Goal: Task Accomplishment & Management: Use online tool/utility

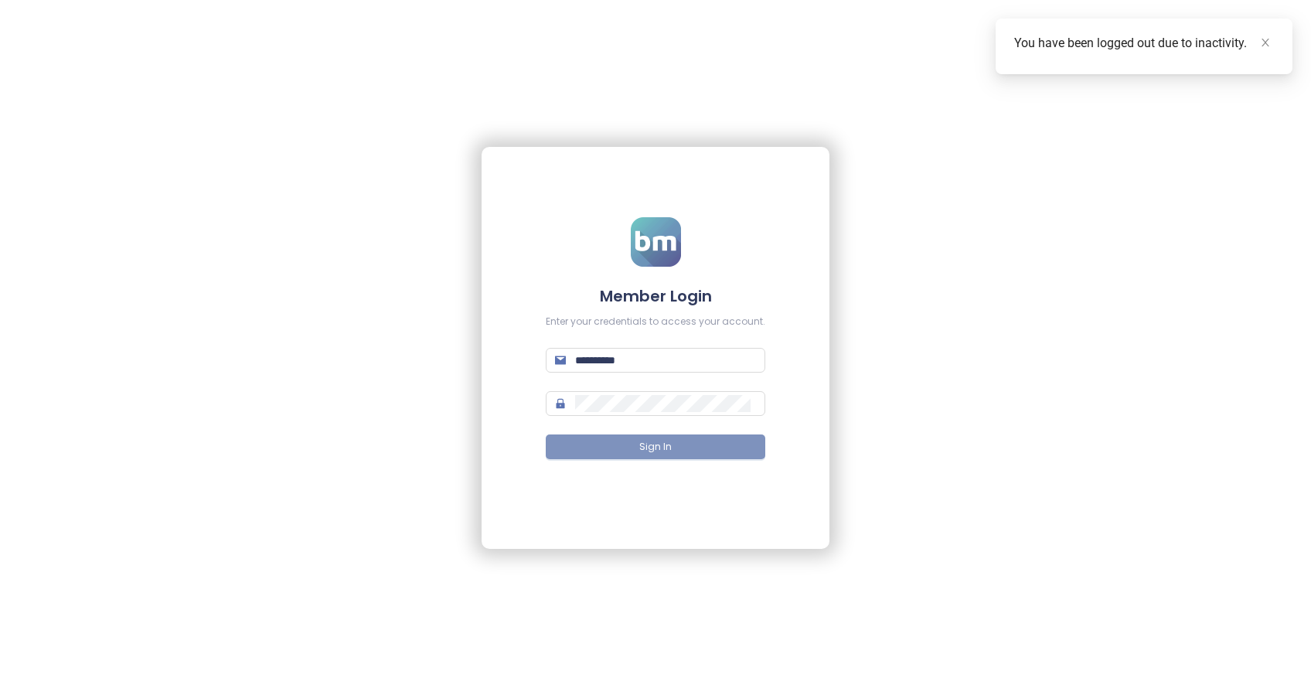
click at [663, 441] on span "Sign In" at bounding box center [655, 447] width 32 height 15
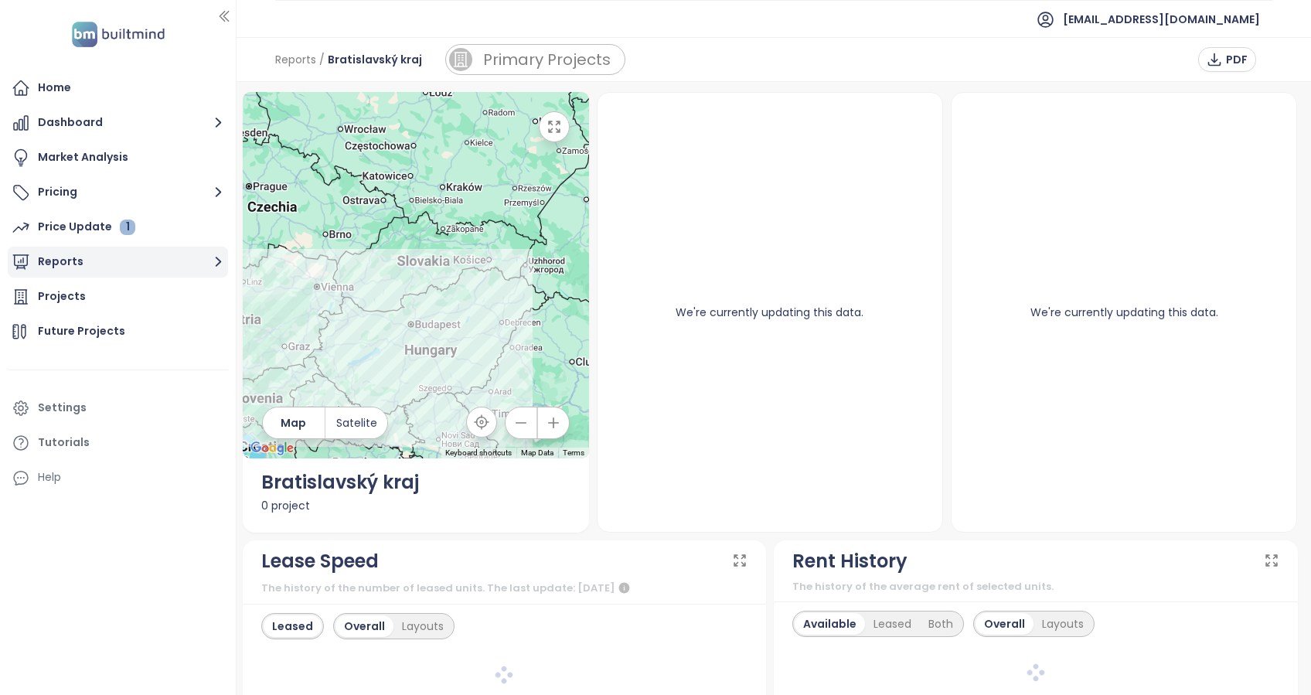
click at [69, 265] on button "Reports" at bounding box center [118, 262] width 220 height 31
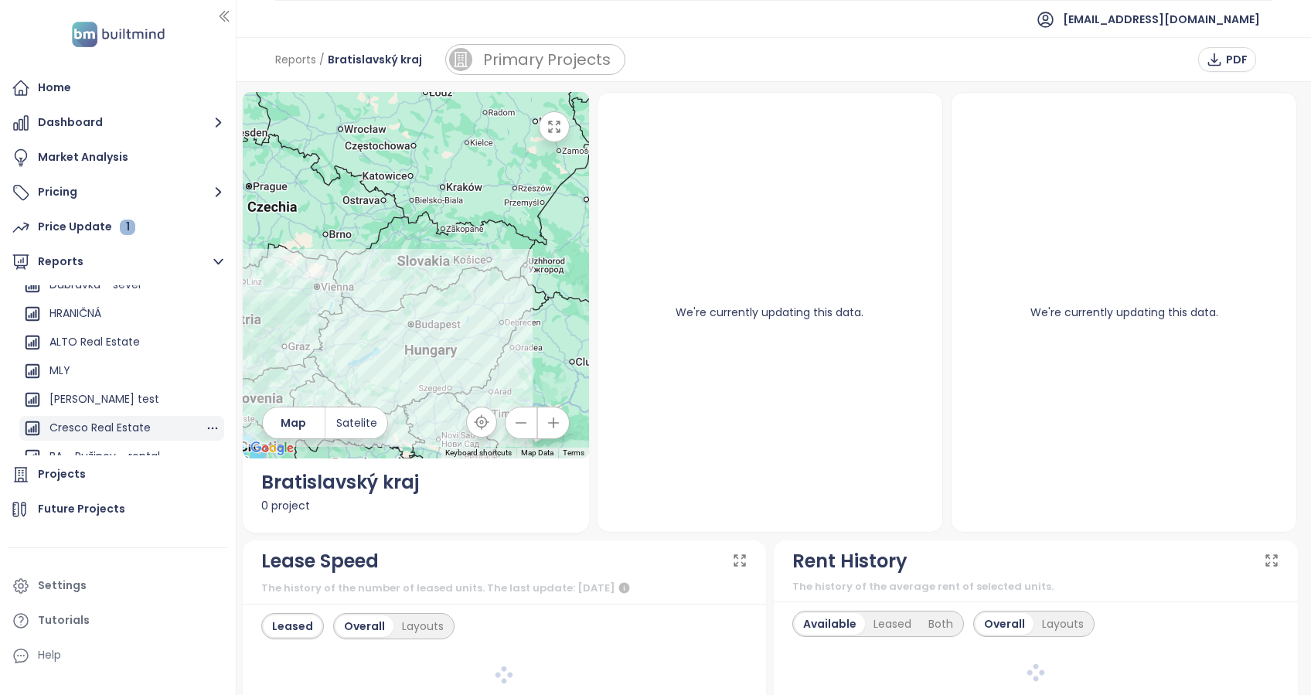
scroll to position [1169, 0]
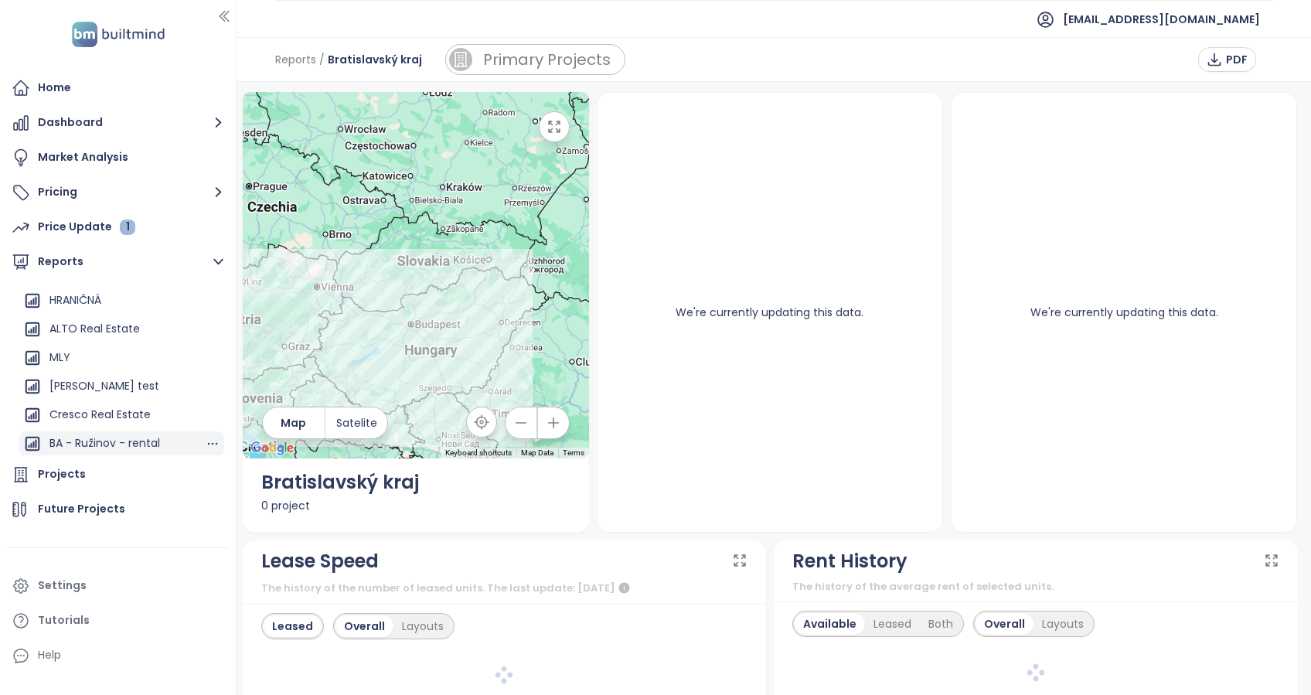
click at [111, 434] on div "BA - Ružinov - rental" at bounding box center [104, 443] width 111 height 19
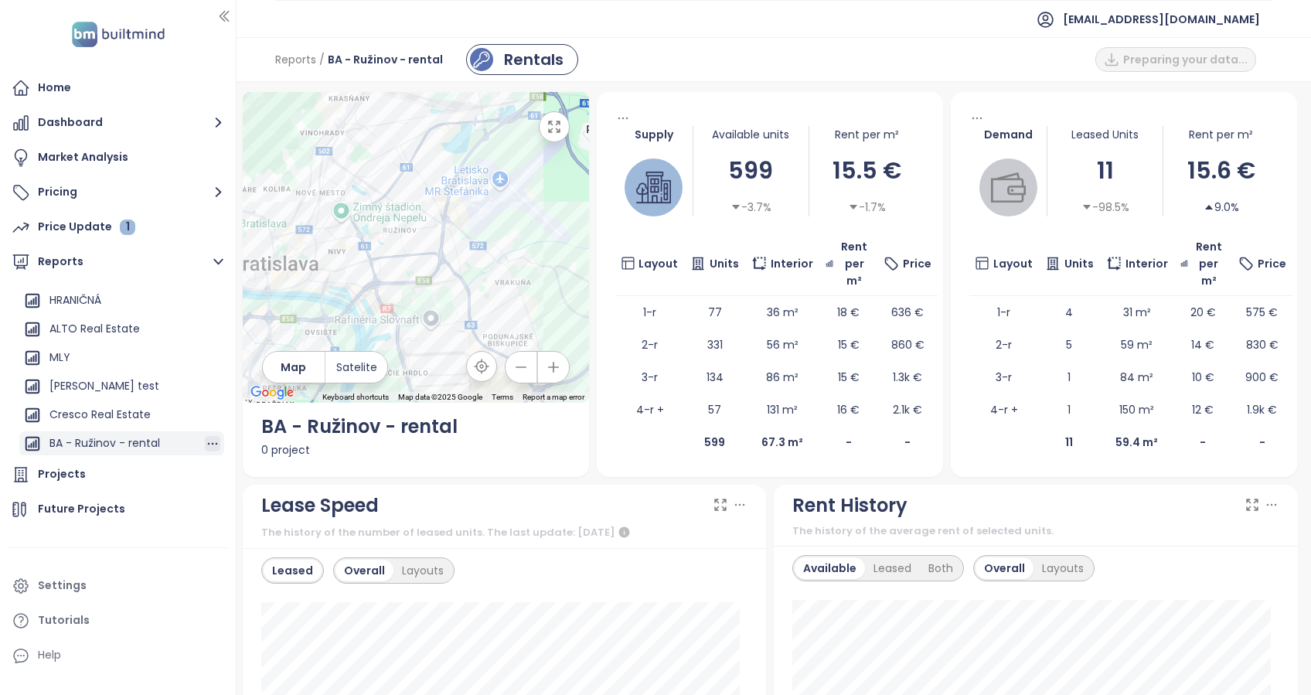
click at [205, 444] on icon "button" at bounding box center [212, 443] width 15 height 15
click at [210, 392] on button "Edit" at bounding box center [215, 385] width 63 height 23
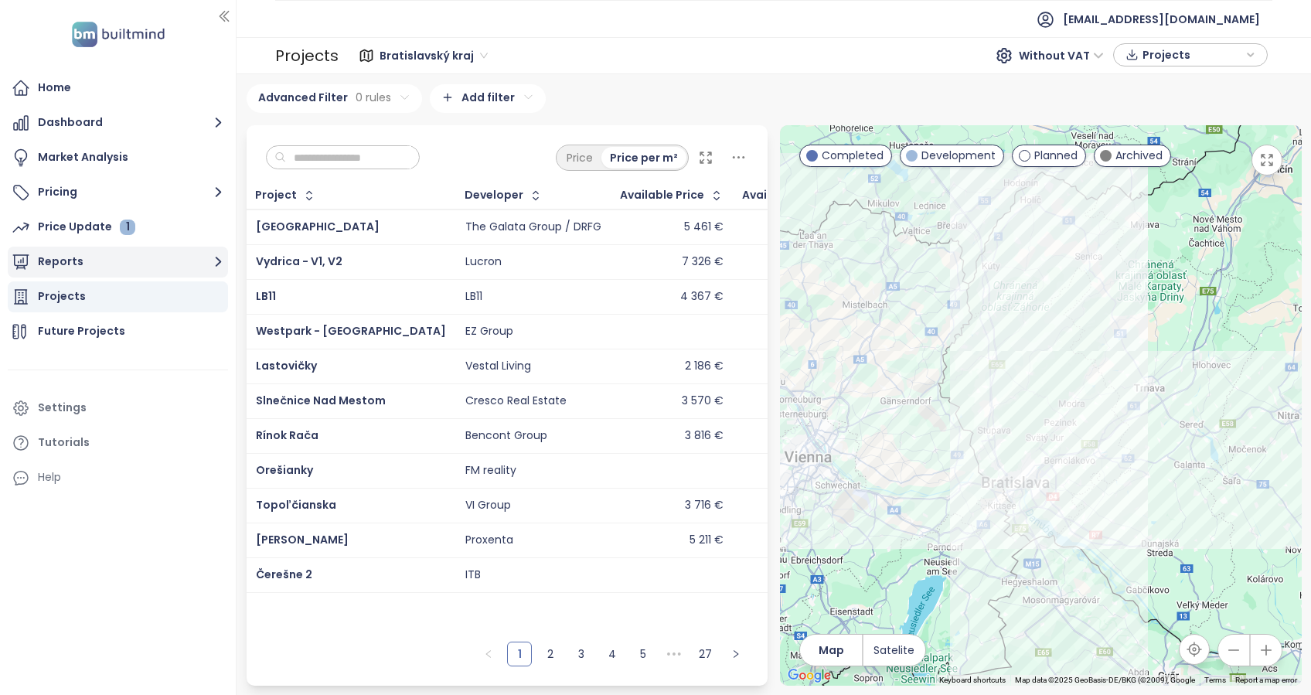
click at [80, 264] on button "Reports" at bounding box center [118, 262] width 220 height 31
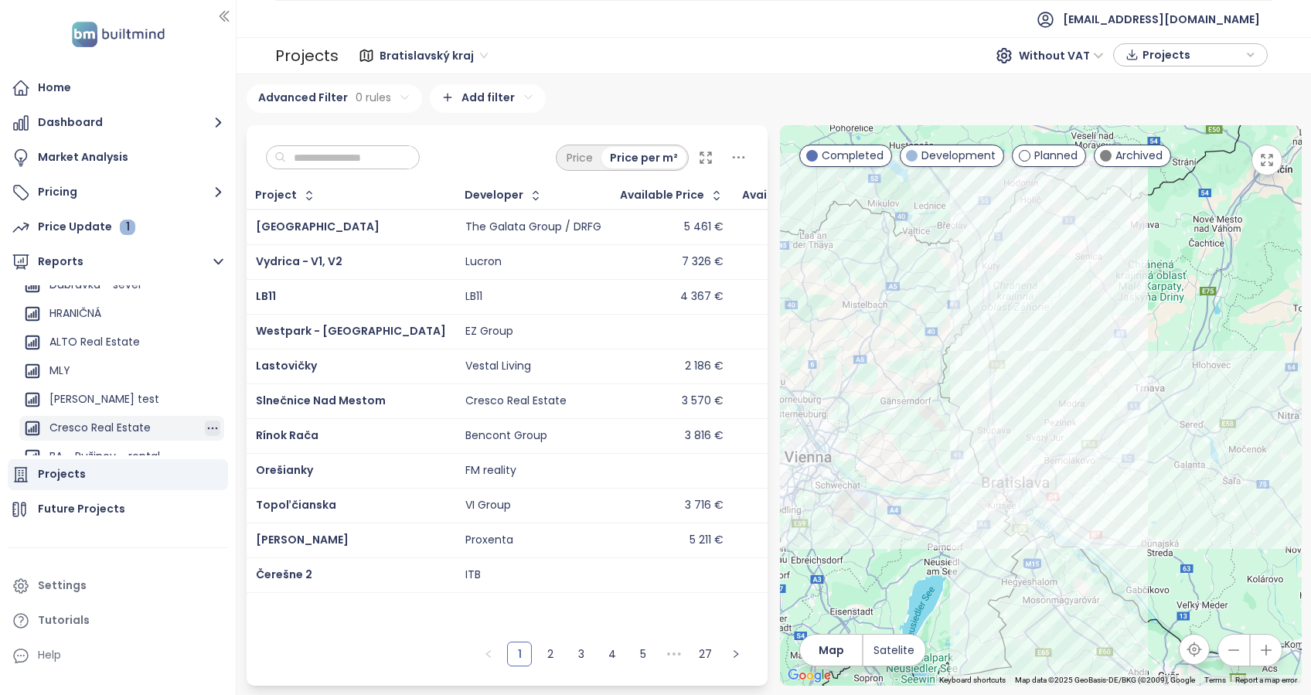
scroll to position [1169, 0]
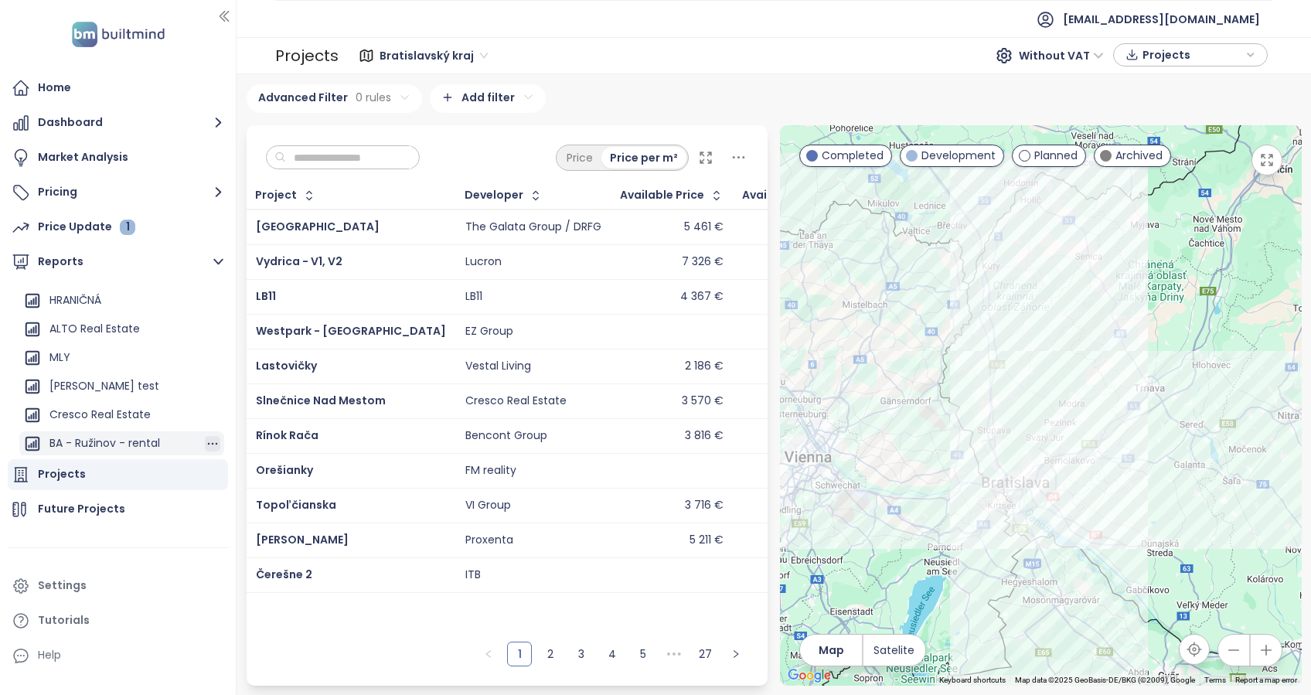
click at [205, 440] on icon "button" at bounding box center [212, 443] width 15 height 15
click at [217, 383] on button "Edit" at bounding box center [215, 385] width 63 height 23
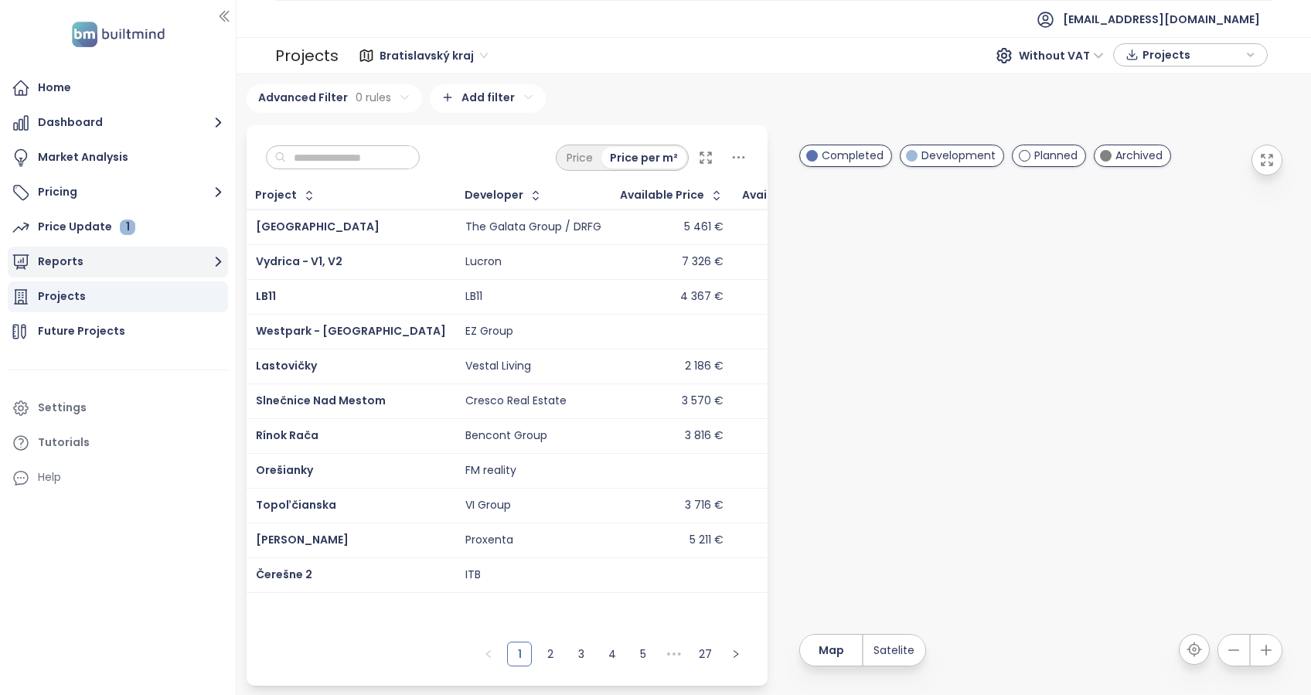
click at [77, 260] on button "Reports" at bounding box center [118, 262] width 220 height 31
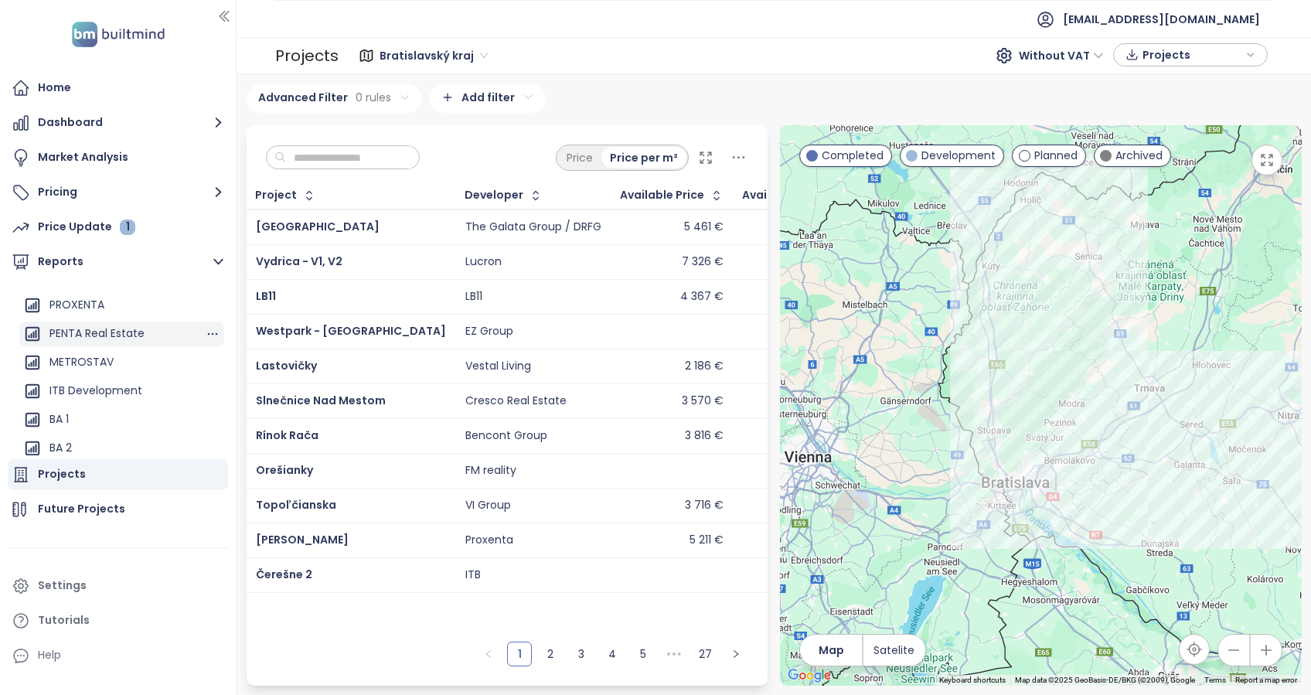
scroll to position [515, 0]
click at [59, 381] on div "BA 2" at bounding box center [60, 382] width 22 height 19
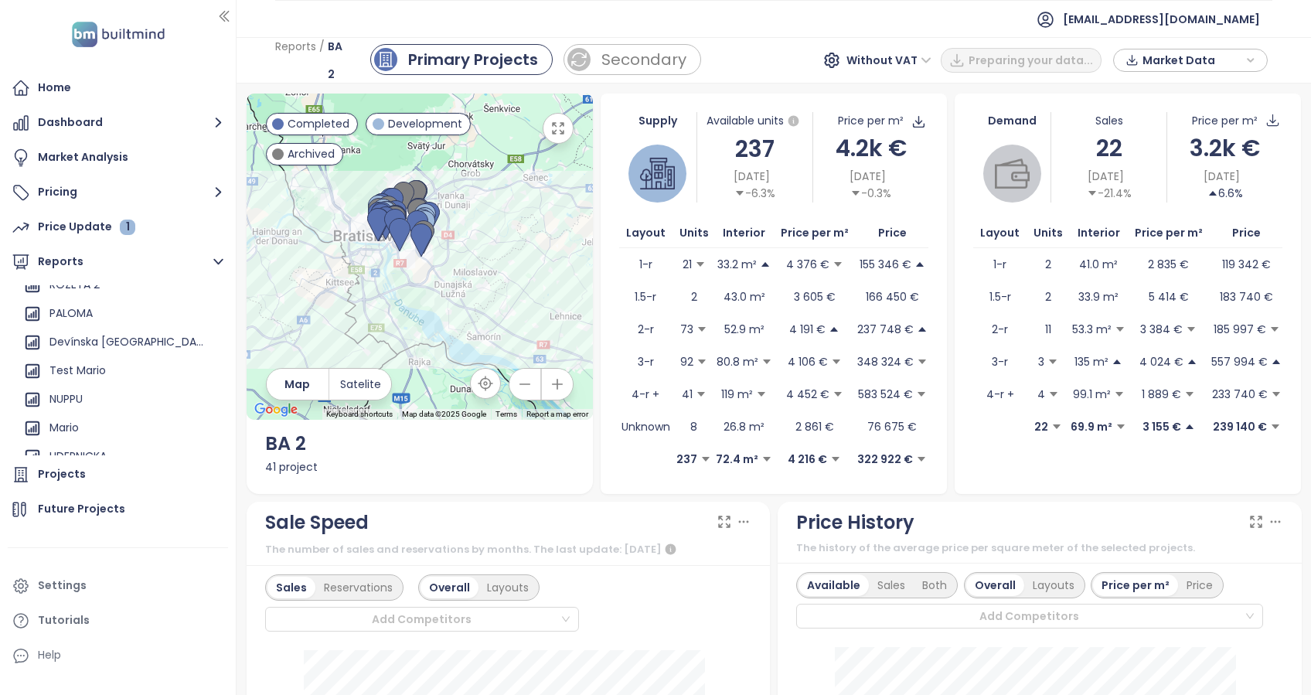
scroll to position [1169, 0]
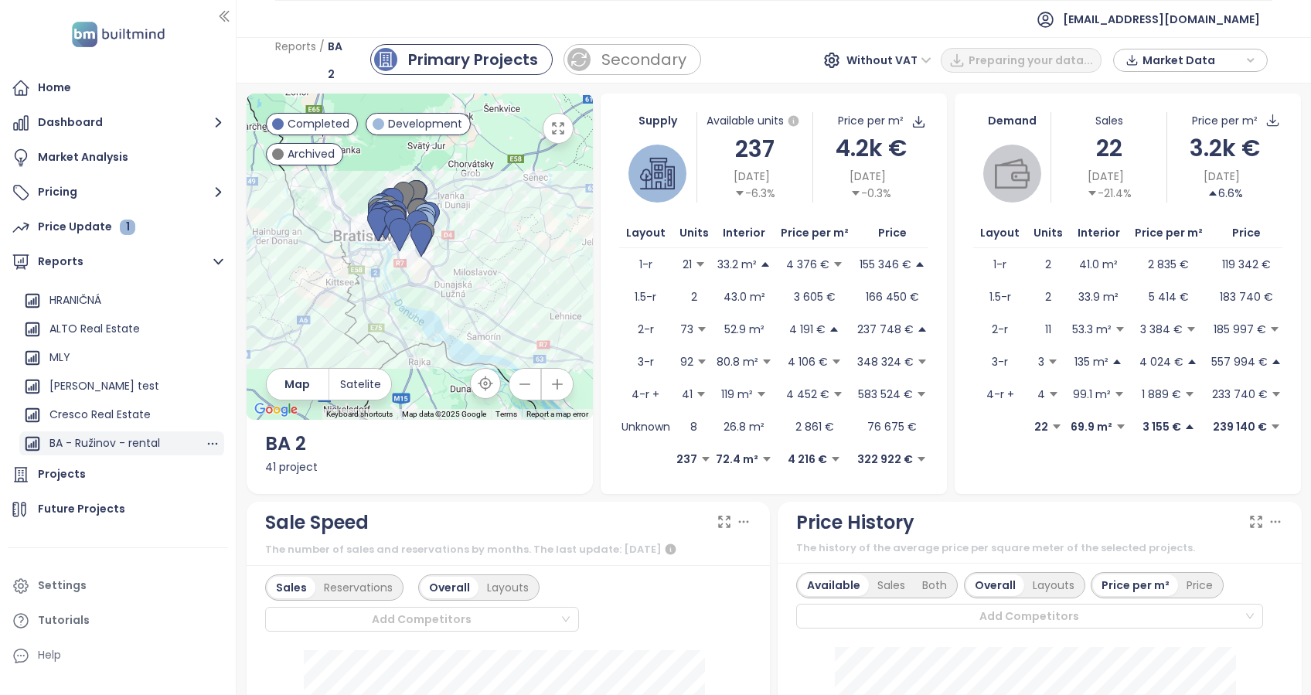
click at [105, 444] on div "BA - Ružinov - rental" at bounding box center [104, 443] width 111 height 19
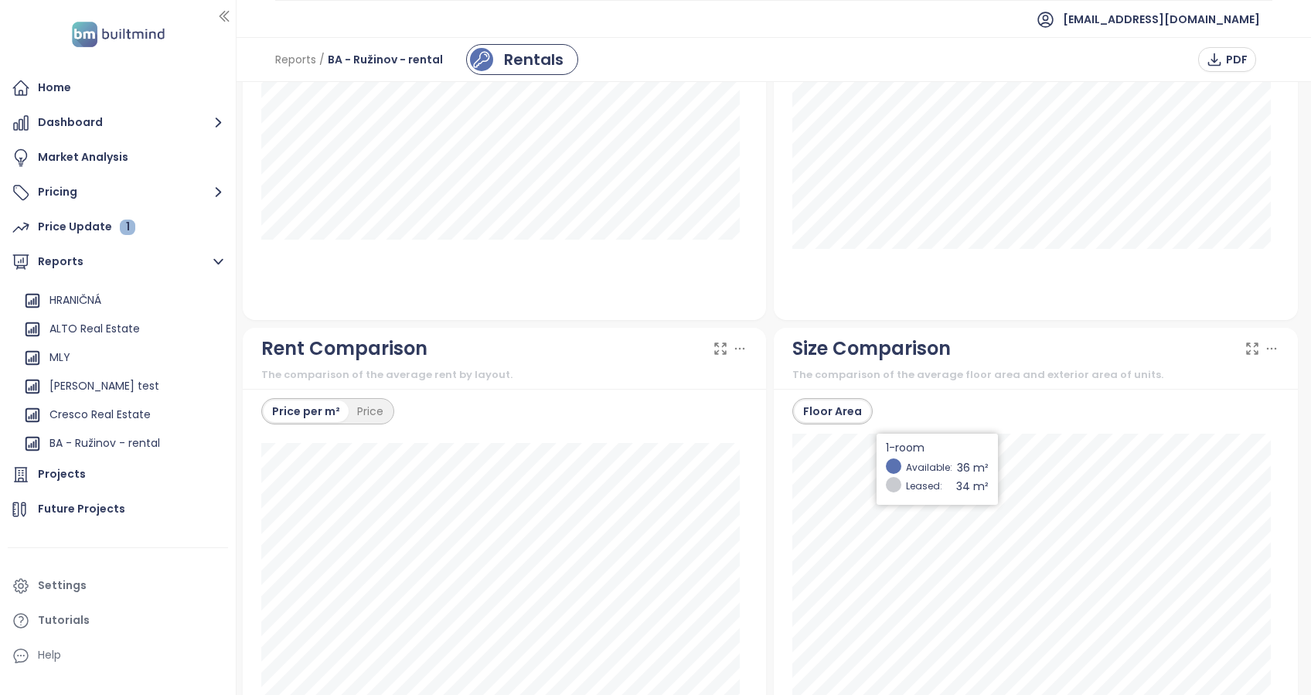
scroll to position [1768, 0]
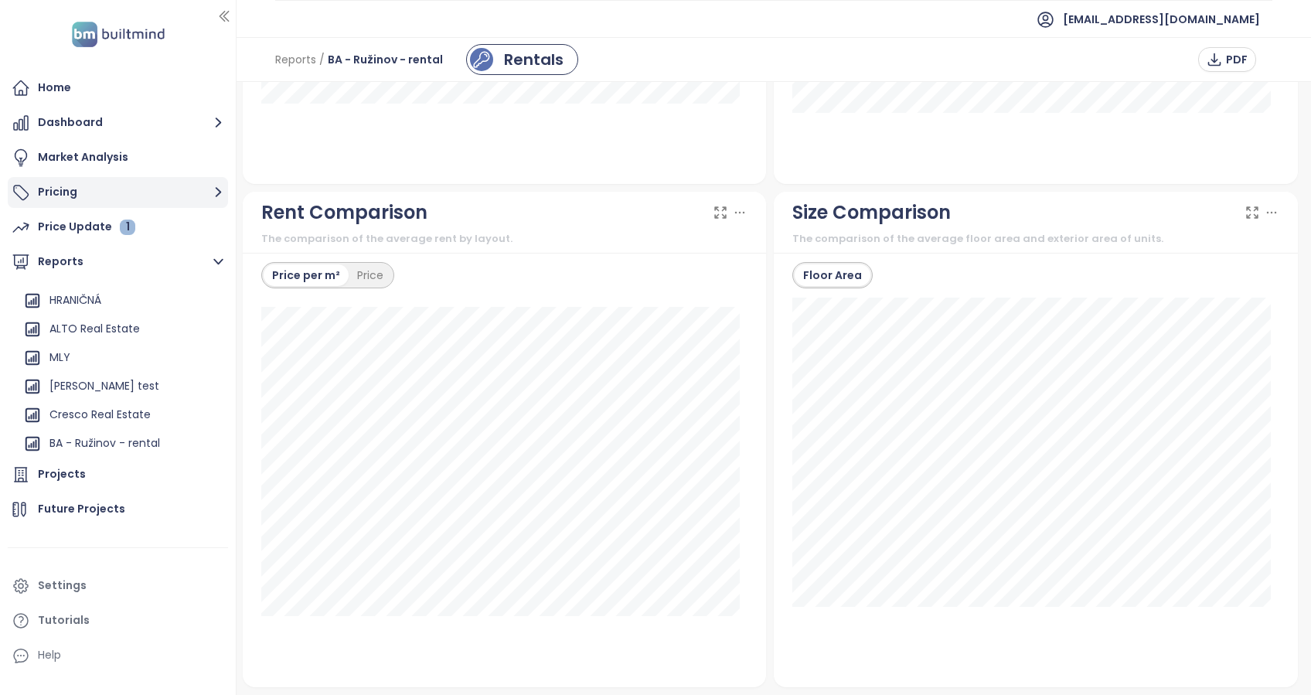
click at [52, 192] on button "Pricing" at bounding box center [118, 192] width 220 height 31
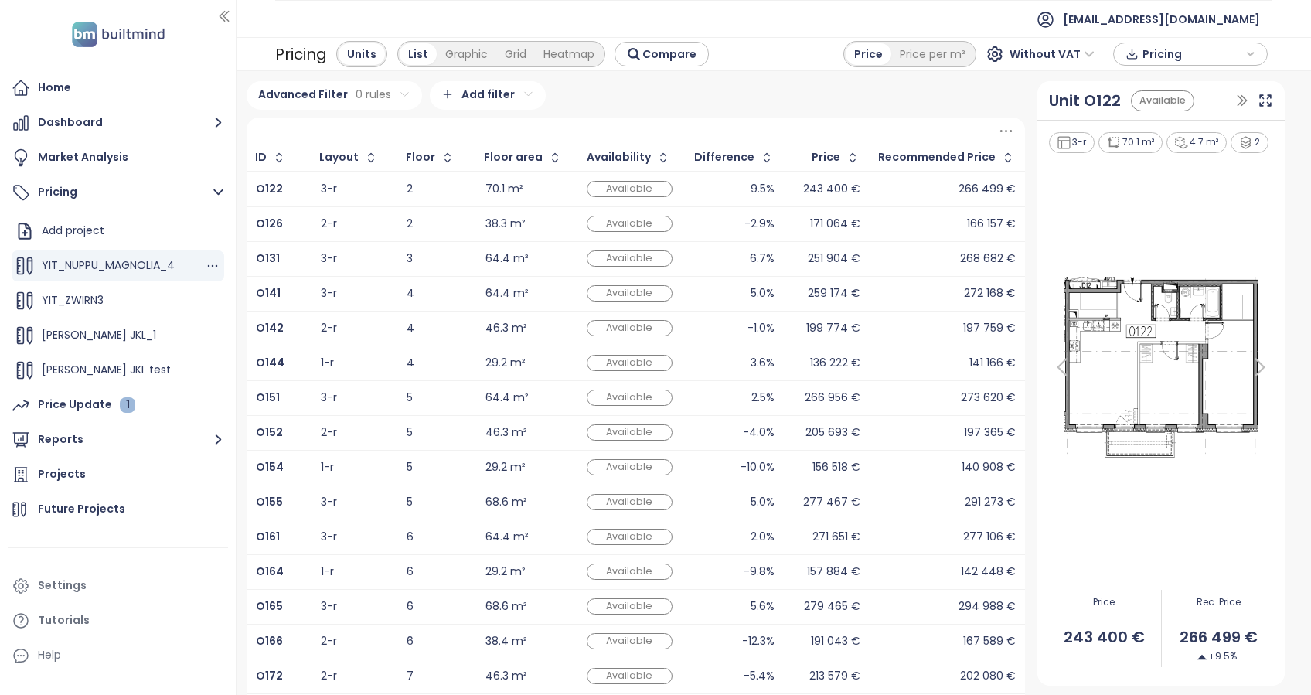
click at [130, 266] on span "YIT_NUPPU_MAGNOLIA_4" at bounding box center [108, 264] width 133 height 15
click at [129, 266] on span "YIT_NUPPU_MAGNOLIA_4" at bounding box center [108, 264] width 133 height 15
click at [38, 58] on div "Home Dashboard Market Analysis Pricing Add project YIT_NUPPU_MAGNOLIA_4 YIT_ZWI…" at bounding box center [118, 347] width 236 height 695
click at [205, 266] on icon "button" at bounding box center [212, 265] width 15 height 15
click at [250, 293] on button "Edit" at bounding box center [250, 290] width 69 height 19
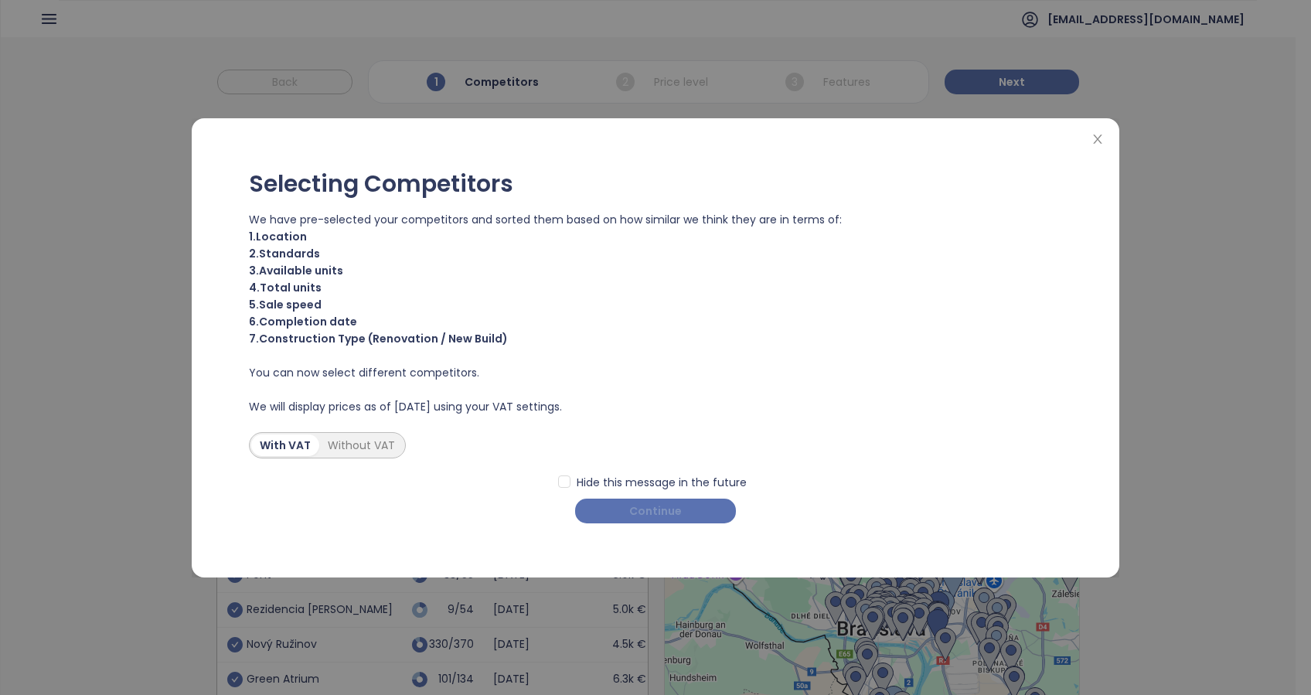
click at [672, 512] on span "Continue" at bounding box center [655, 510] width 53 height 17
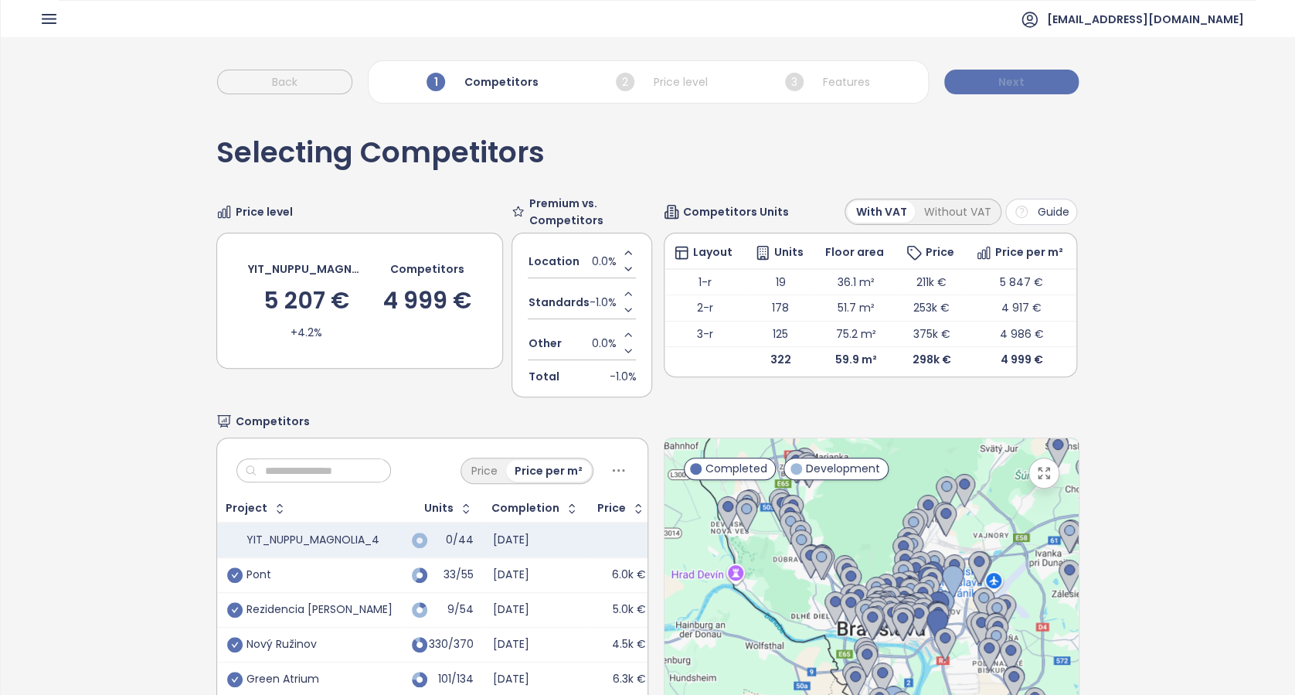
click at [1026, 87] on button "Next" at bounding box center [1011, 82] width 134 height 25
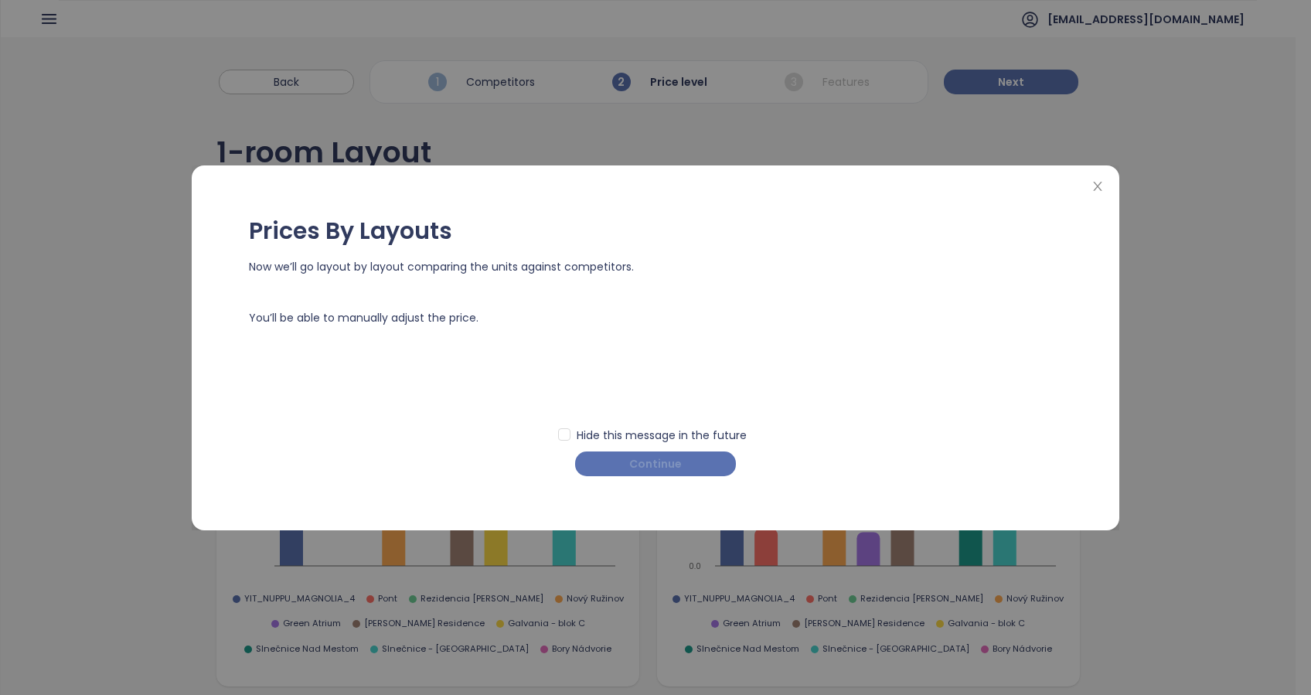
click at [661, 460] on span "Continue" at bounding box center [655, 463] width 53 height 17
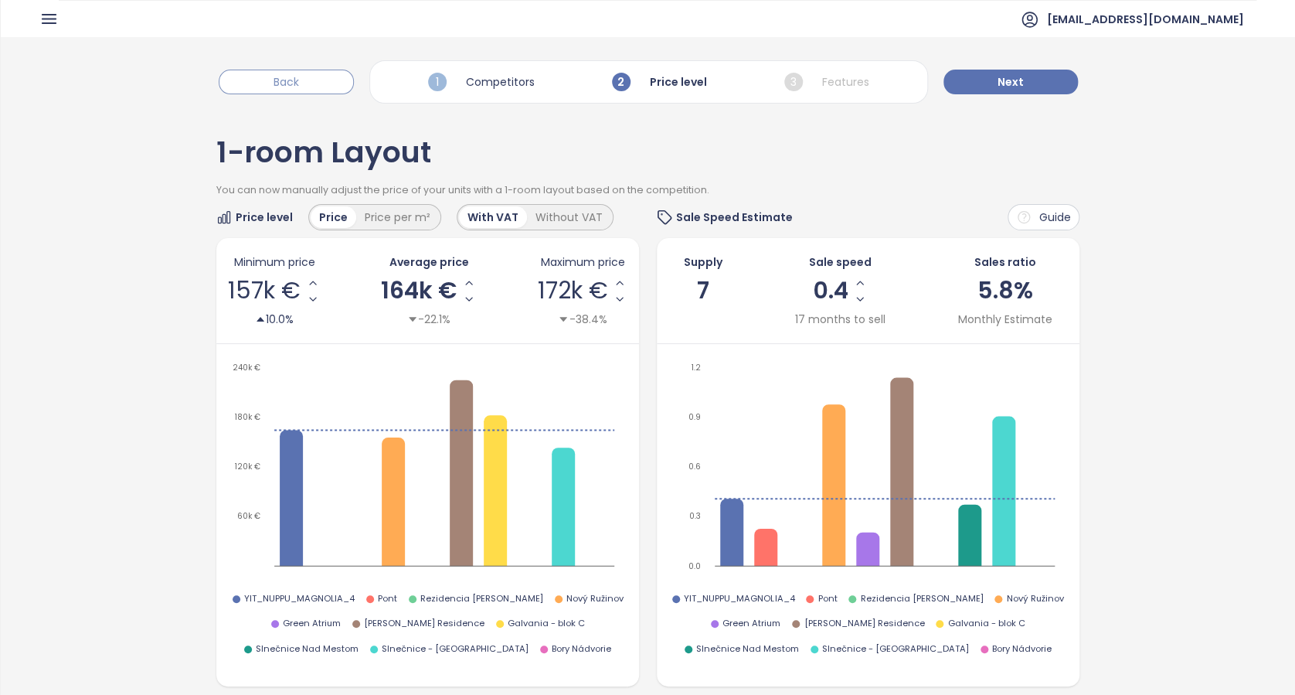
click at [308, 83] on button "Back" at bounding box center [286, 82] width 135 height 25
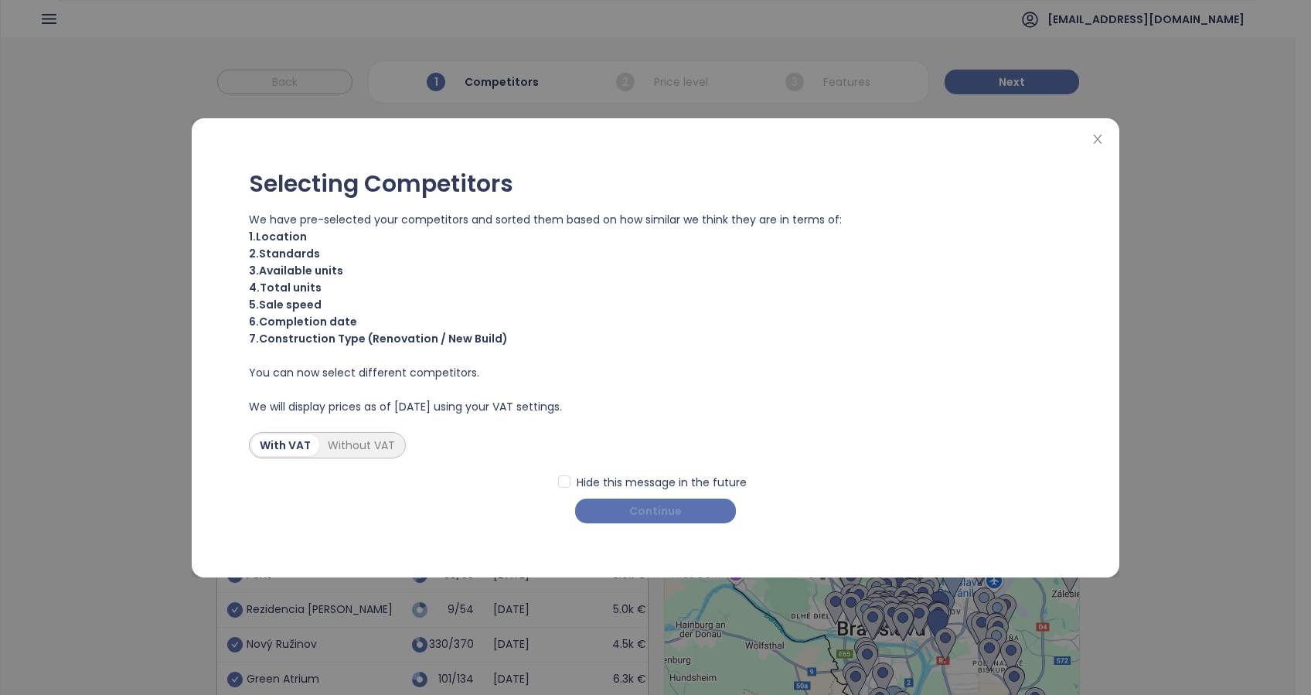
click at [632, 512] on span "Continue" at bounding box center [655, 510] width 53 height 17
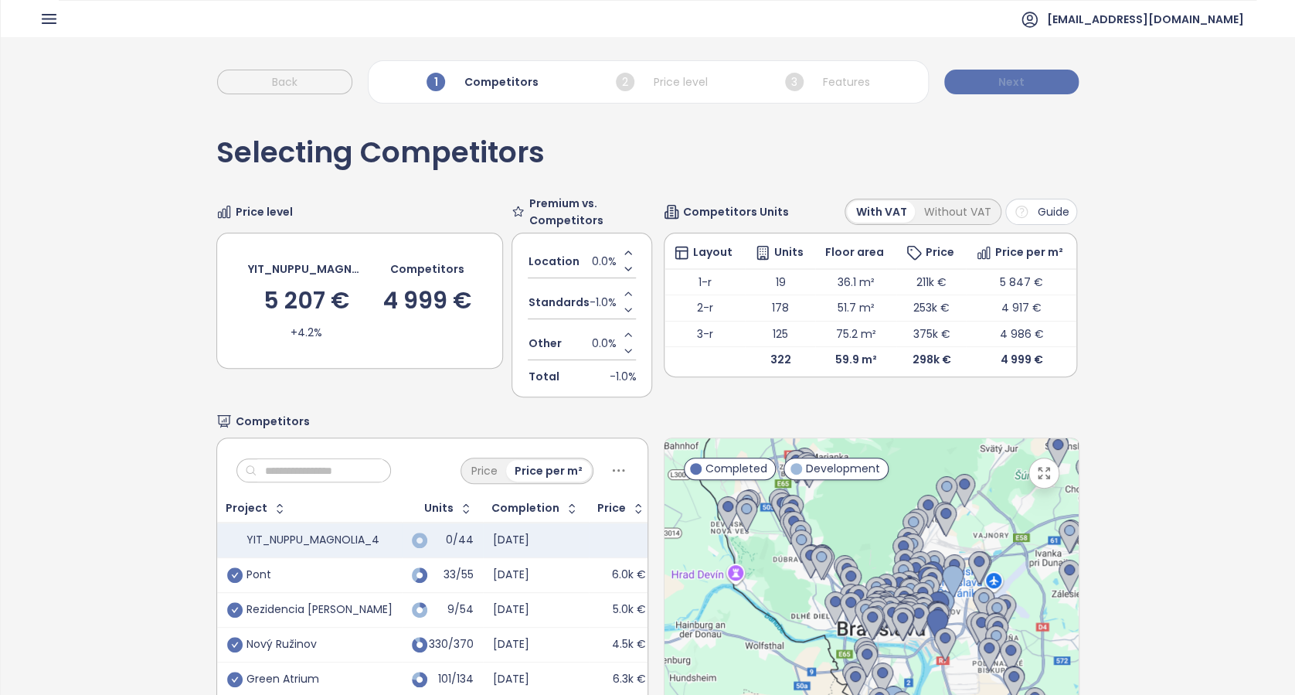
click at [995, 92] on button "Next" at bounding box center [1011, 82] width 134 height 25
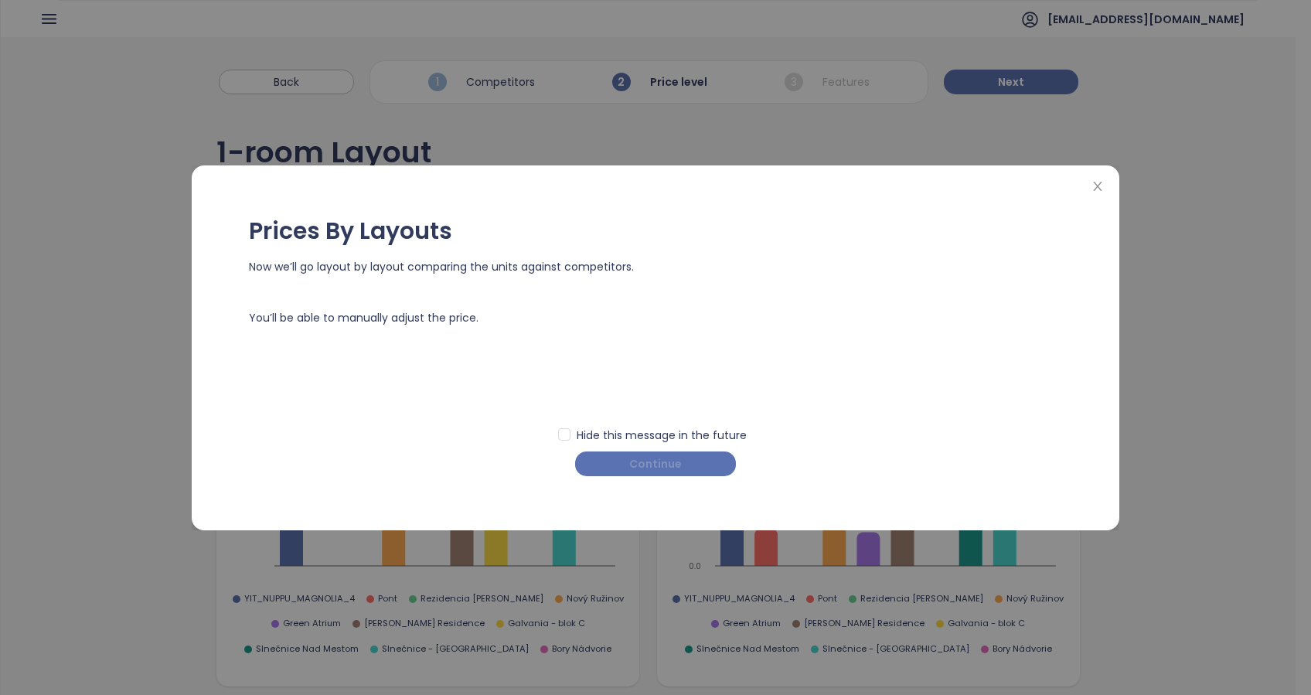
click at [693, 456] on button "Continue" at bounding box center [655, 463] width 161 height 25
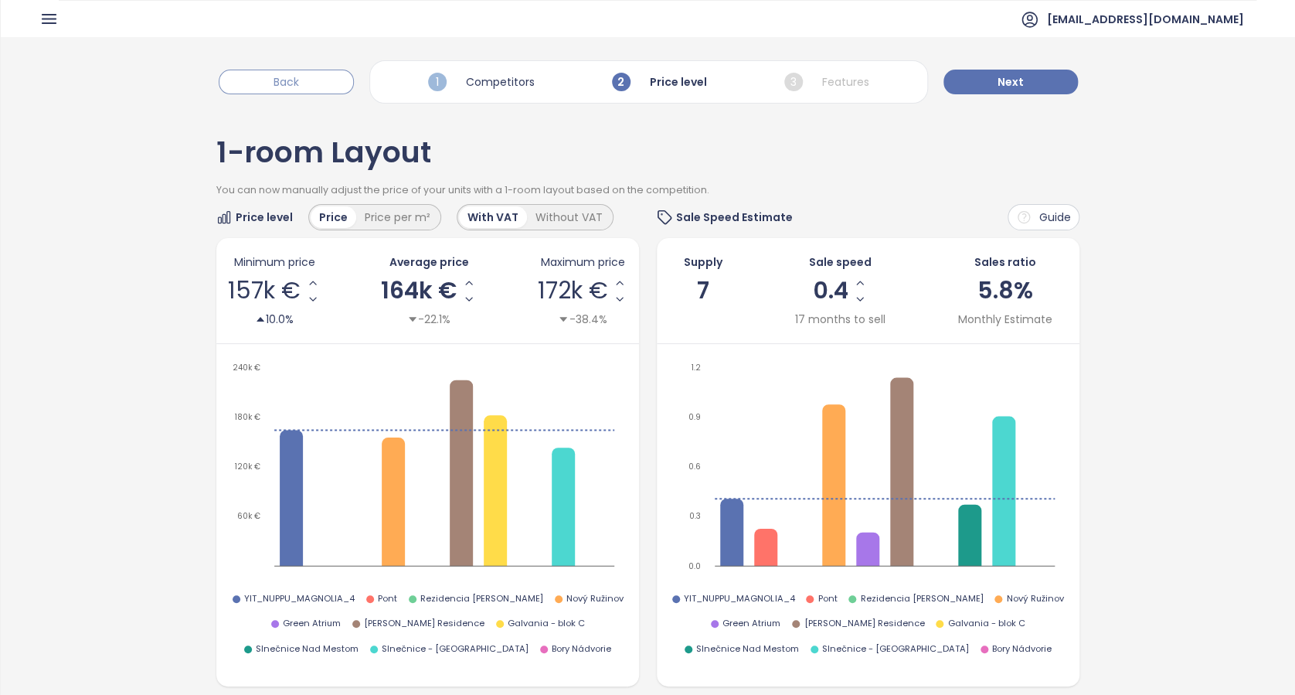
click at [301, 83] on button "Back" at bounding box center [286, 82] width 135 height 25
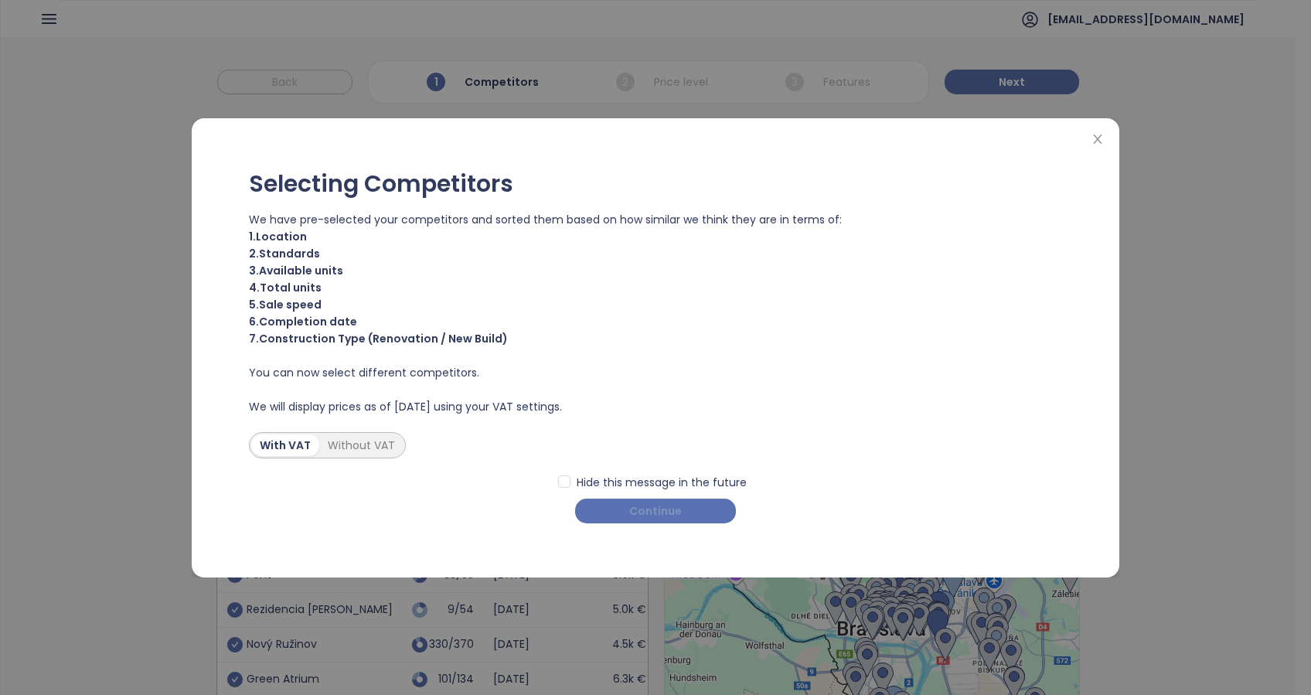
click at [648, 505] on span "Continue" at bounding box center [655, 510] width 53 height 17
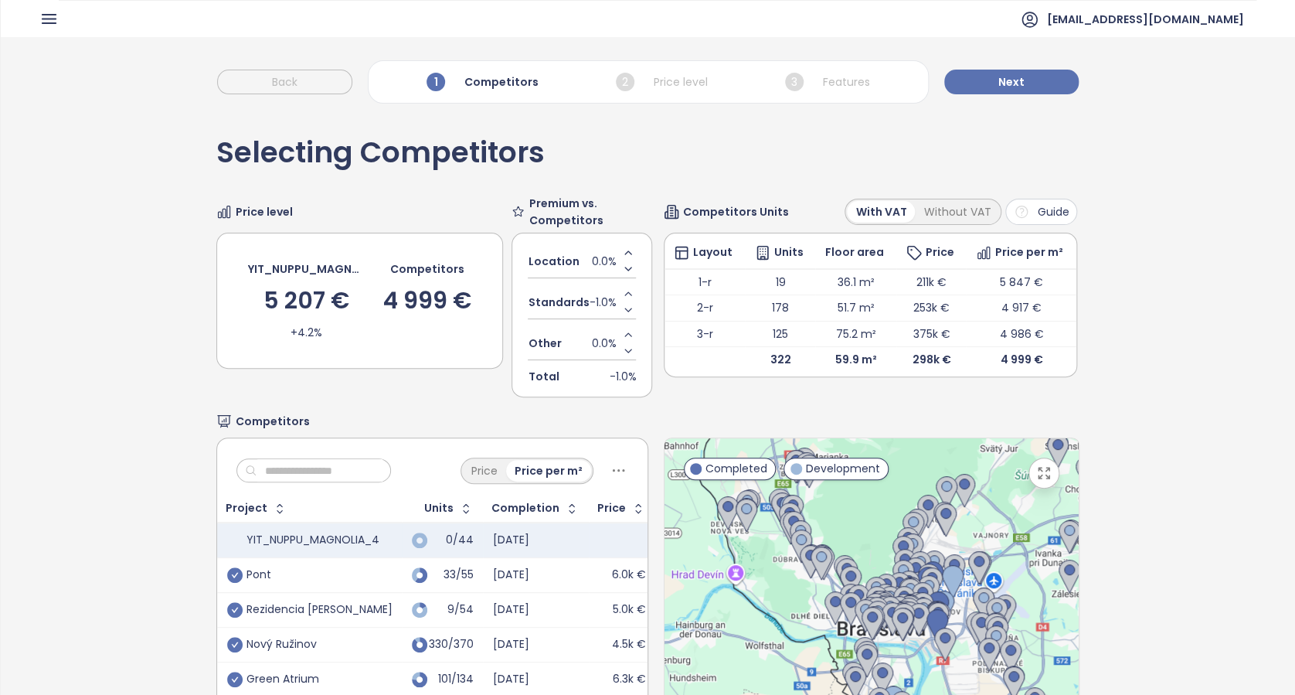
click at [1006, 66] on div "Back 1 Competitors 2 Price level 3 Features Next" at bounding box center [648, 74] width 1295 height 74
click at [1002, 80] on span "Next" at bounding box center [1012, 81] width 26 height 17
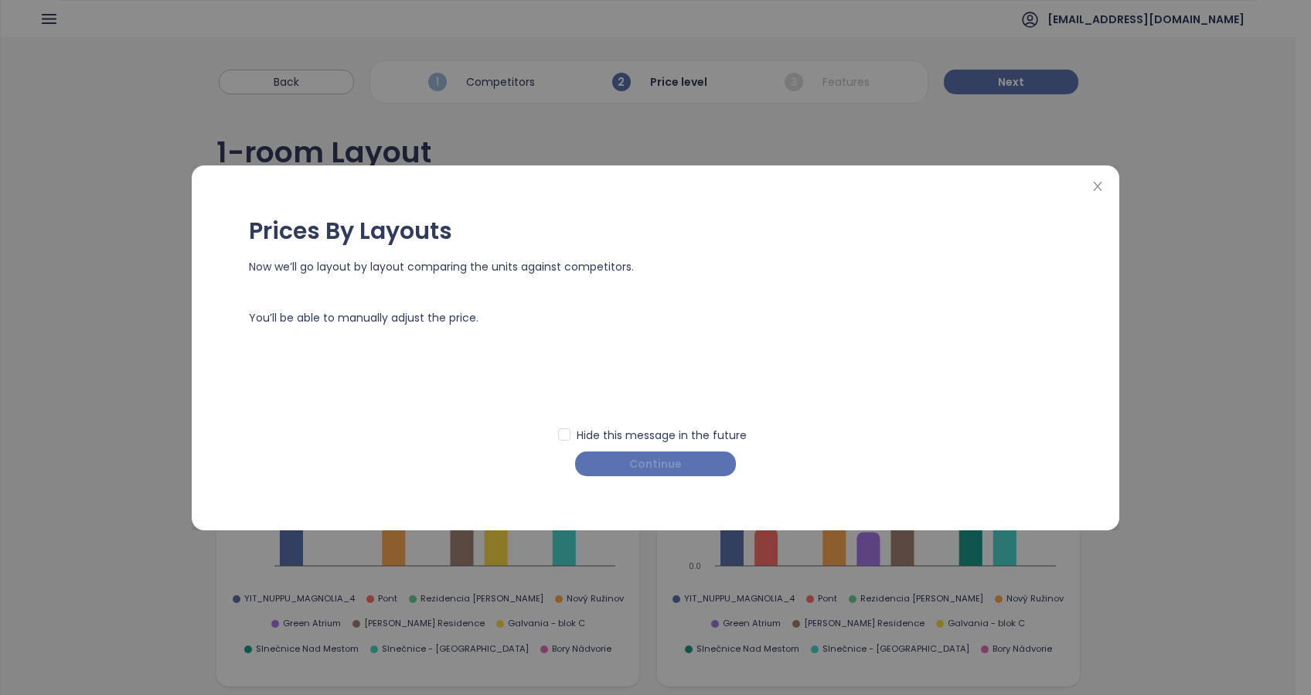
click at [674, 463] on span "Continue" at bounding box center [655, 463] width 53 height 17
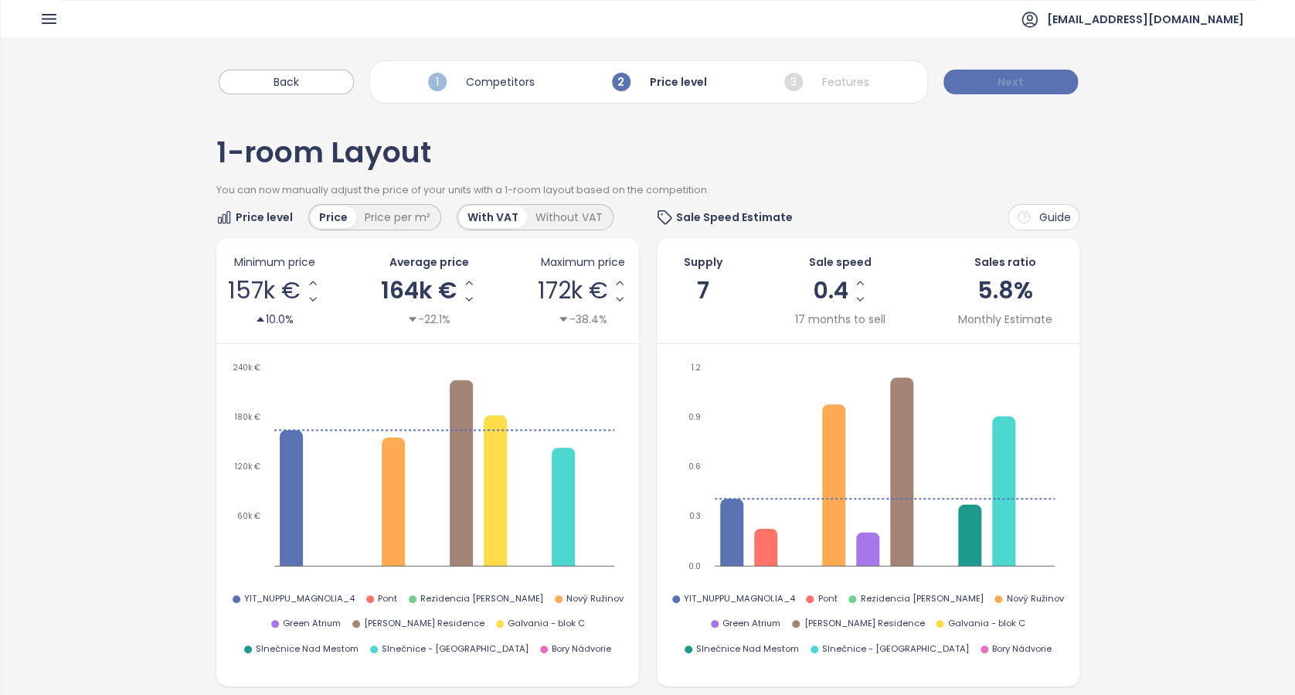
click at [1033, 80] on button "Next" at bounding box center [1011, 82] width 134 height 25
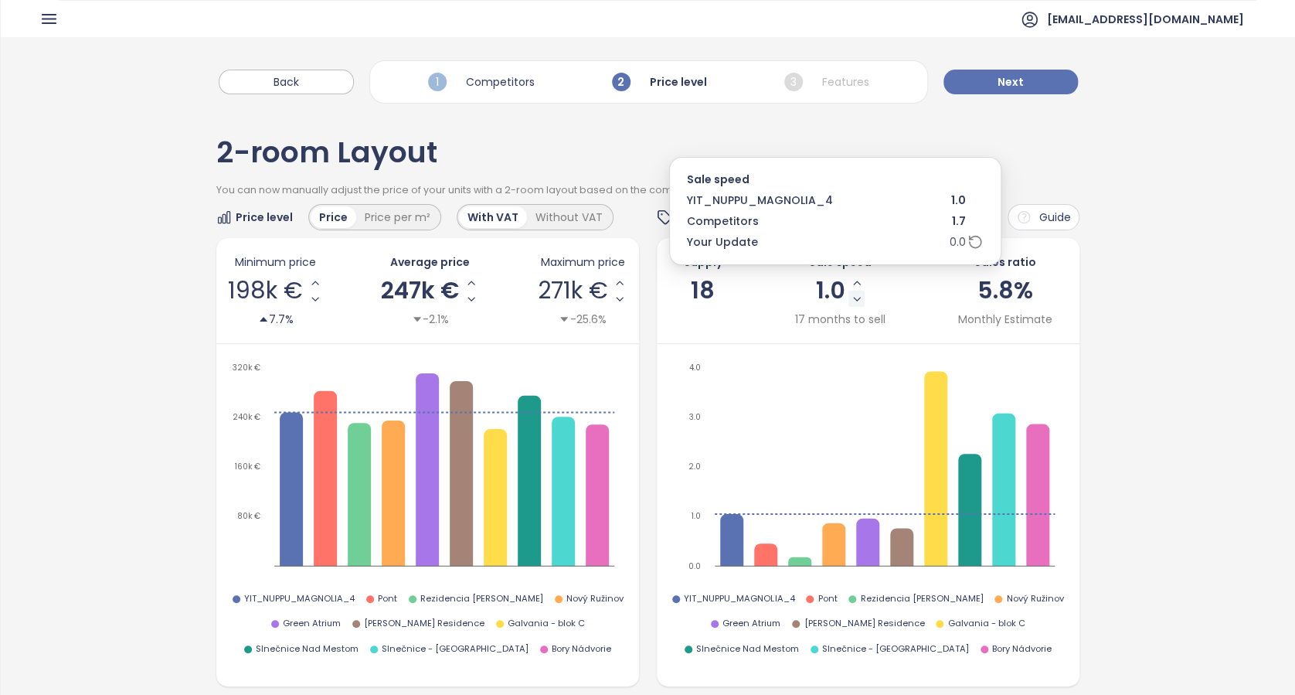
click at [851, 298] on icon "Decrease Sale Speed - Monthly" at bounding box center [857, 299] width 12 height 12
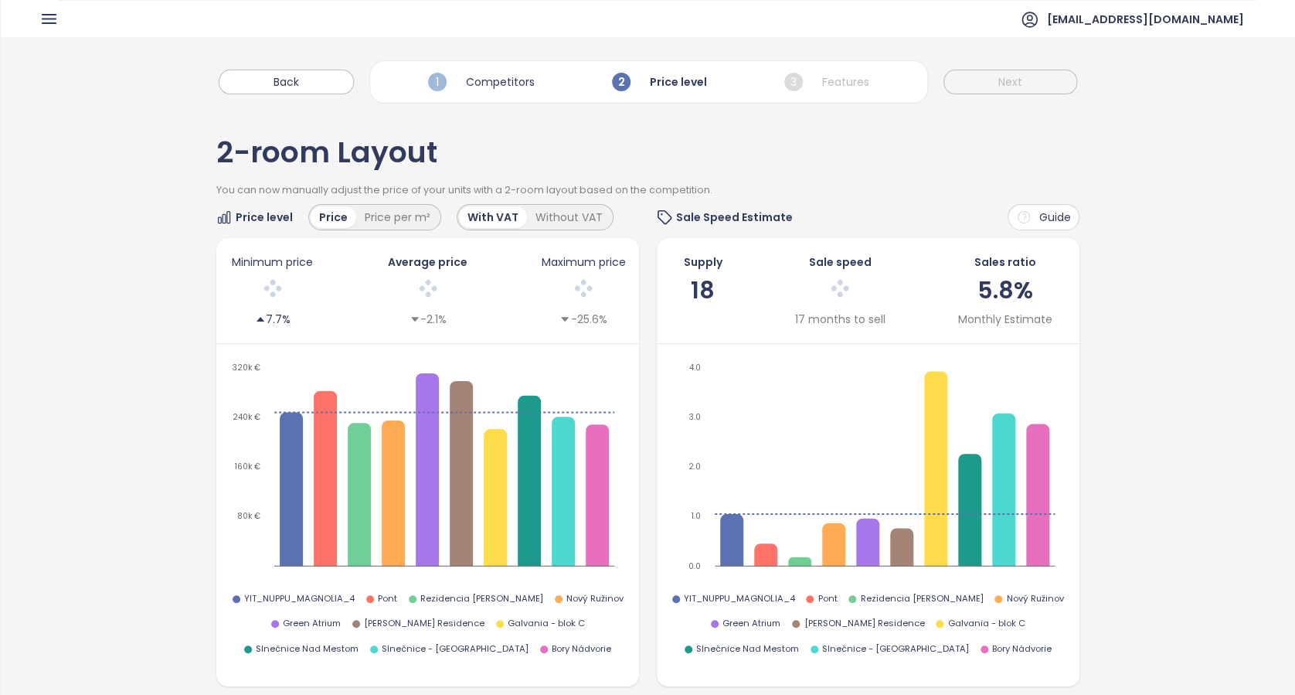
click at [846, 298] on div at bounding box center [840, 290] width 89 height 32
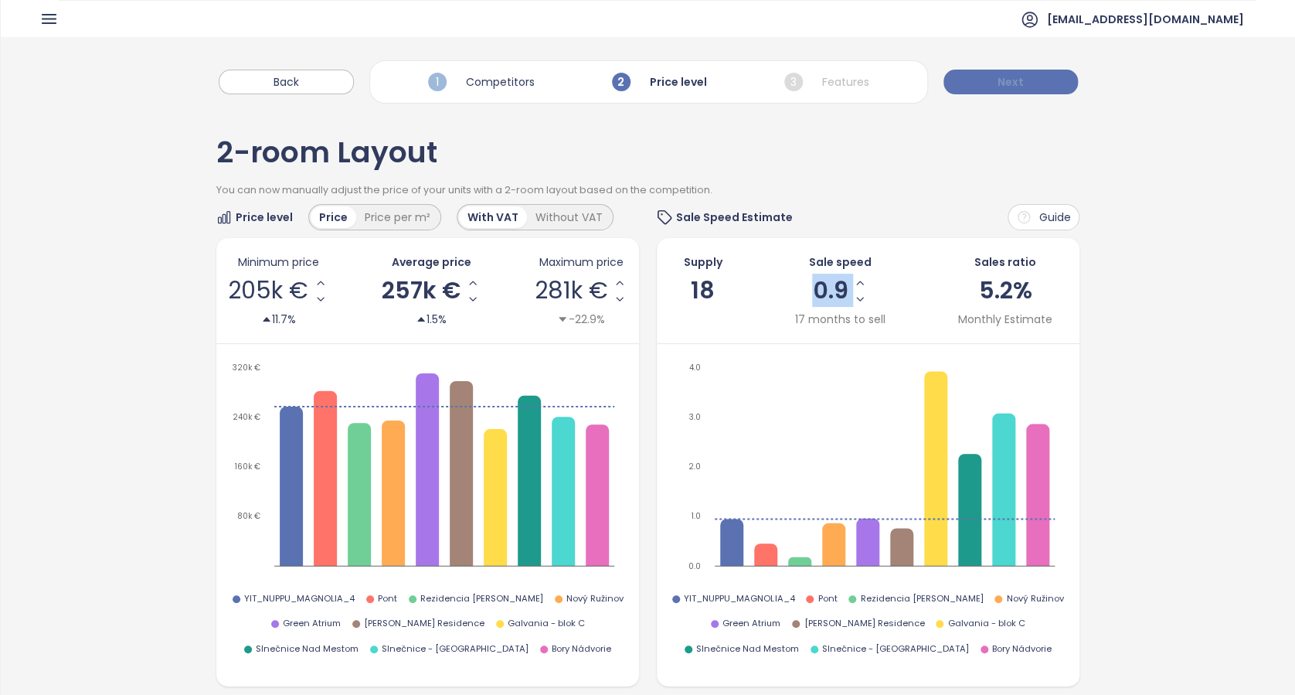
click at [1031, 83] on button "Next" at bounding box center [1011, 82] width 134 height 25
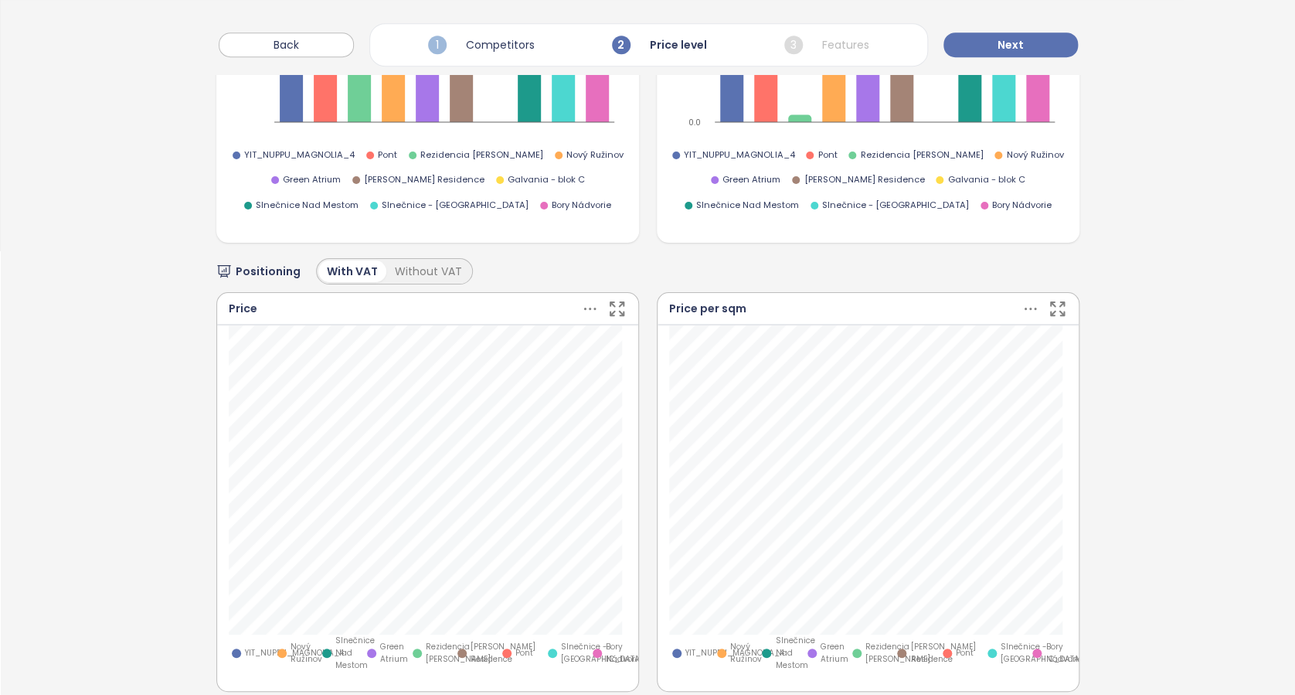
scroll to position [309, 0]
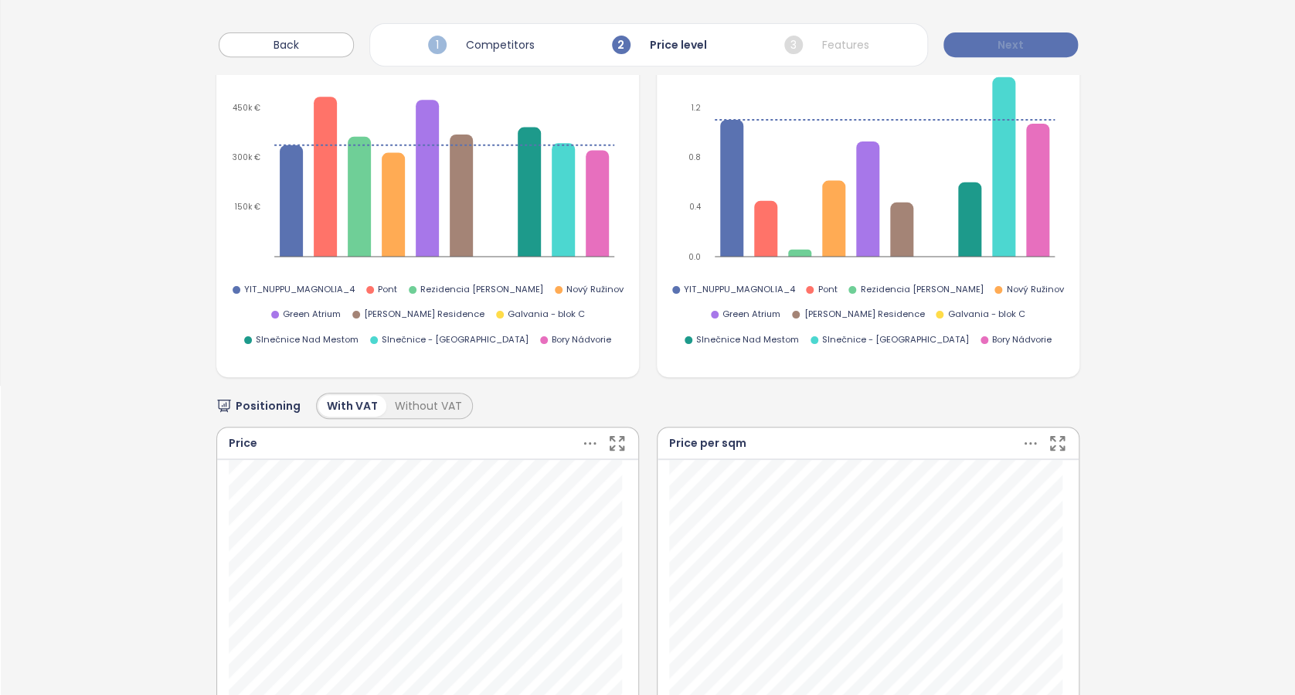
click at [1011, 44] on span "Next" at bounding box center [1011, 44] width 26 height 17
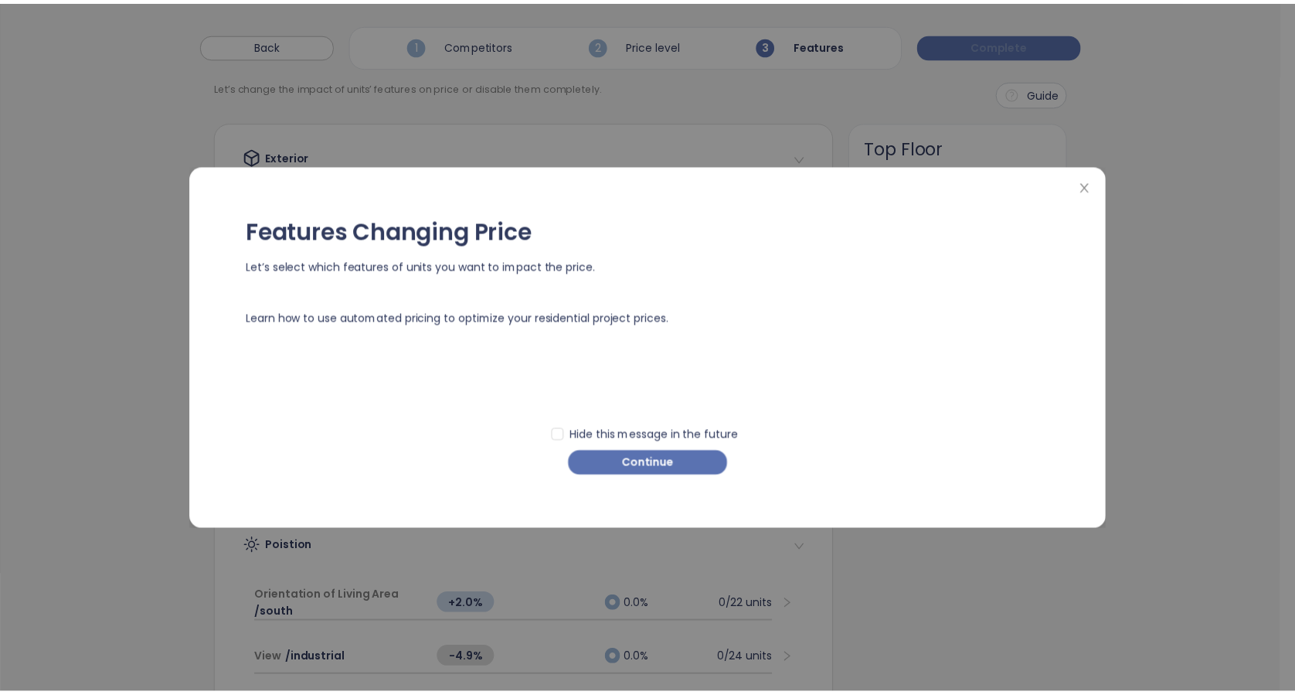
scroll to position [0, 0]
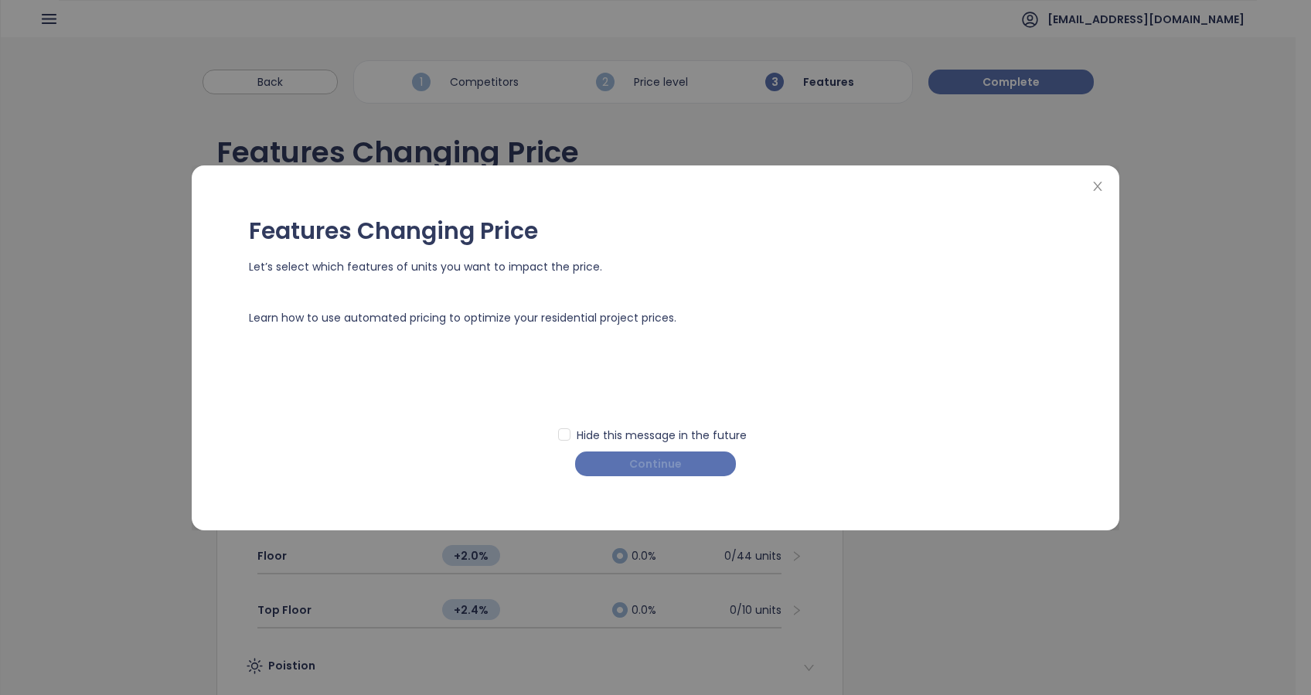
click at [666, 465] on span "Continue" at bounding box center [655, 463] width 53 height 17
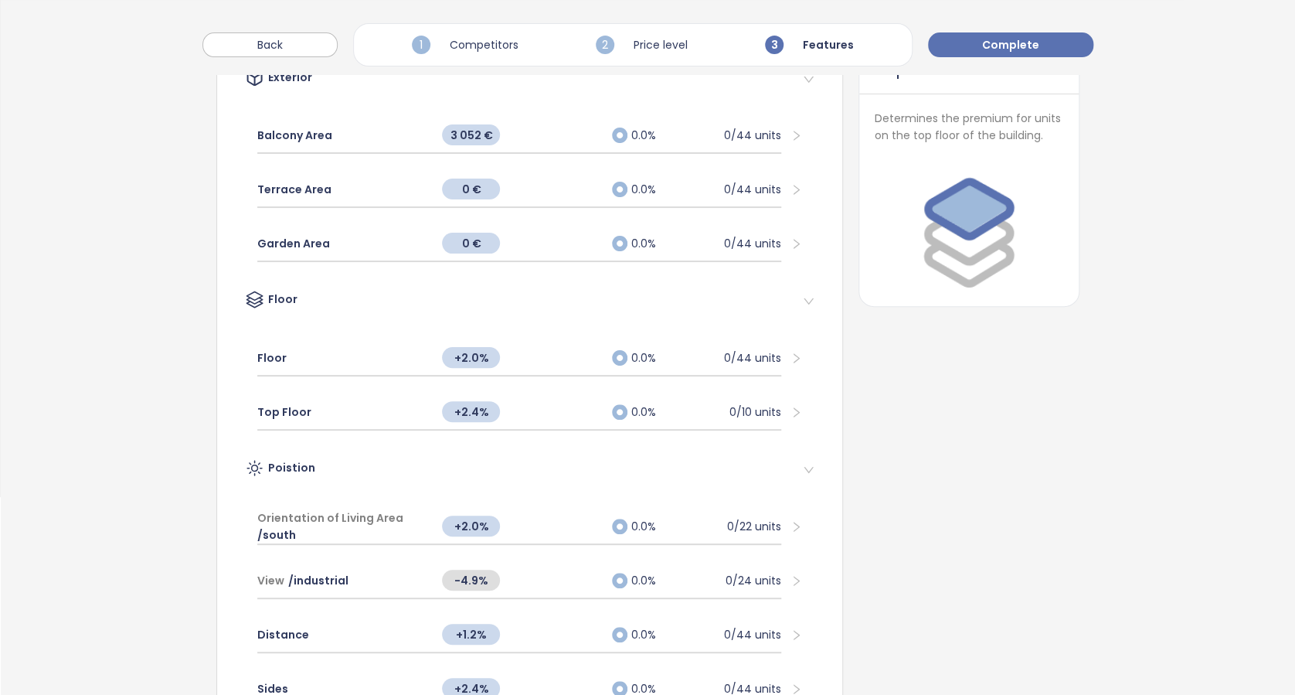
scroll to position [412, 0]
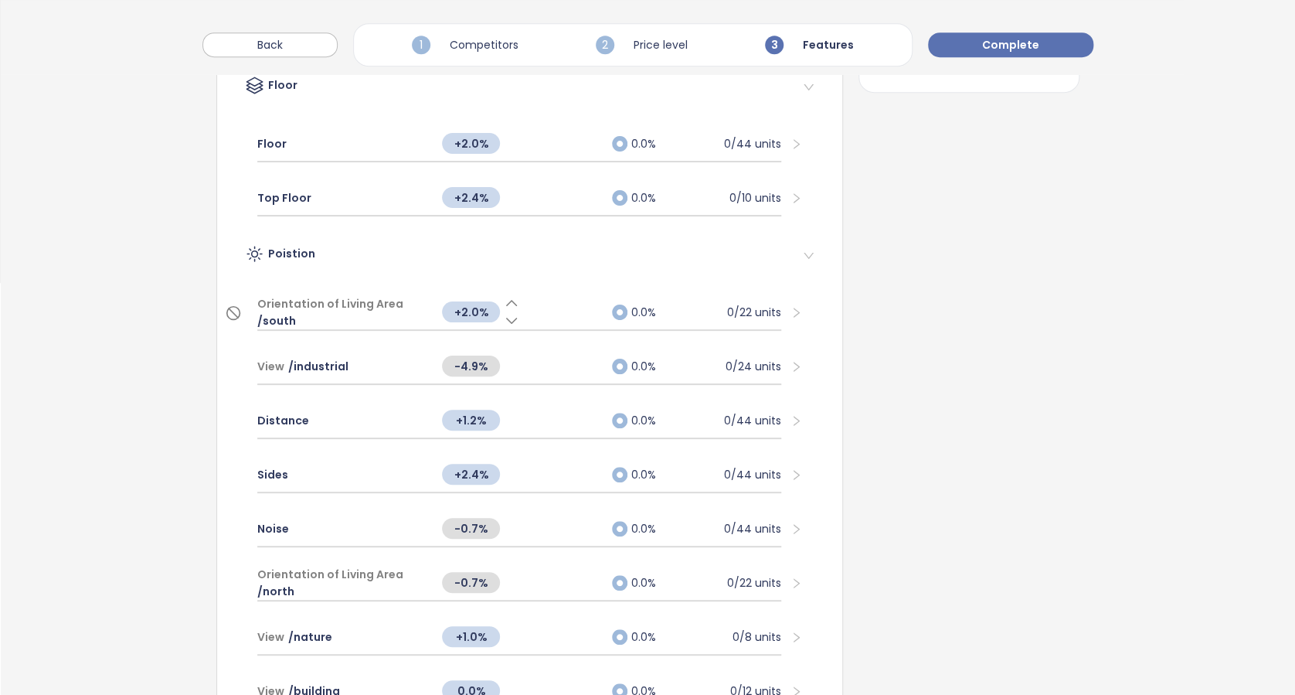
click at [305, 315] on div "Orientation of Living Area / south" at bounding box center [341, 312] width 169 height 34
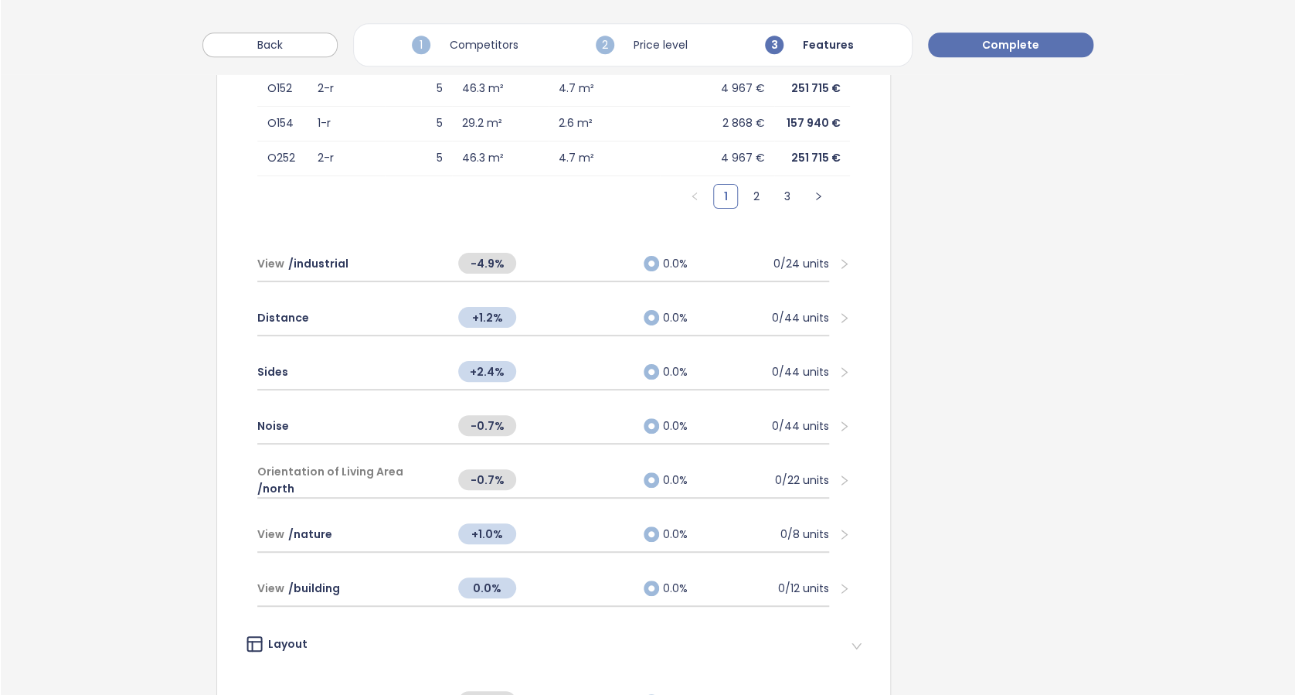
scroll to position [927, 0]
click at [523, 250] on icon at bounding box center [528, 252] width 10 height 5
click at [520, 247] on icon at bounding box center [527, 252] width 15 height 15
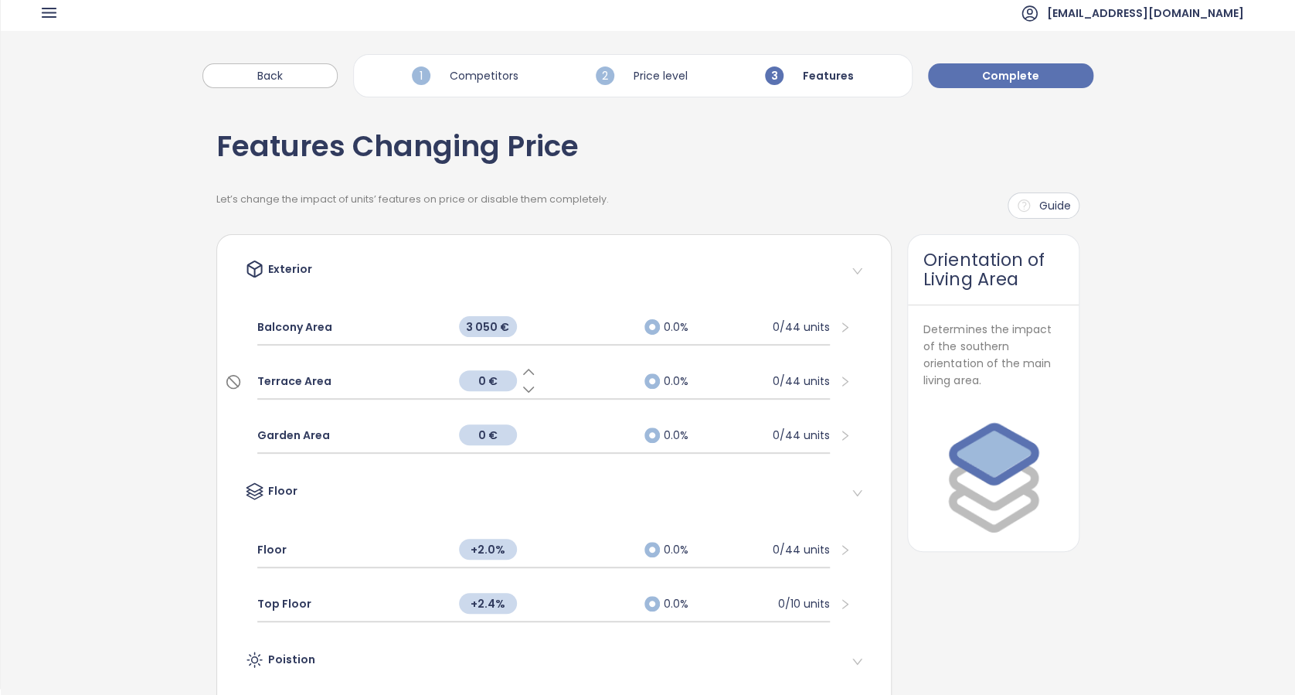
scroll to position [0, 0]
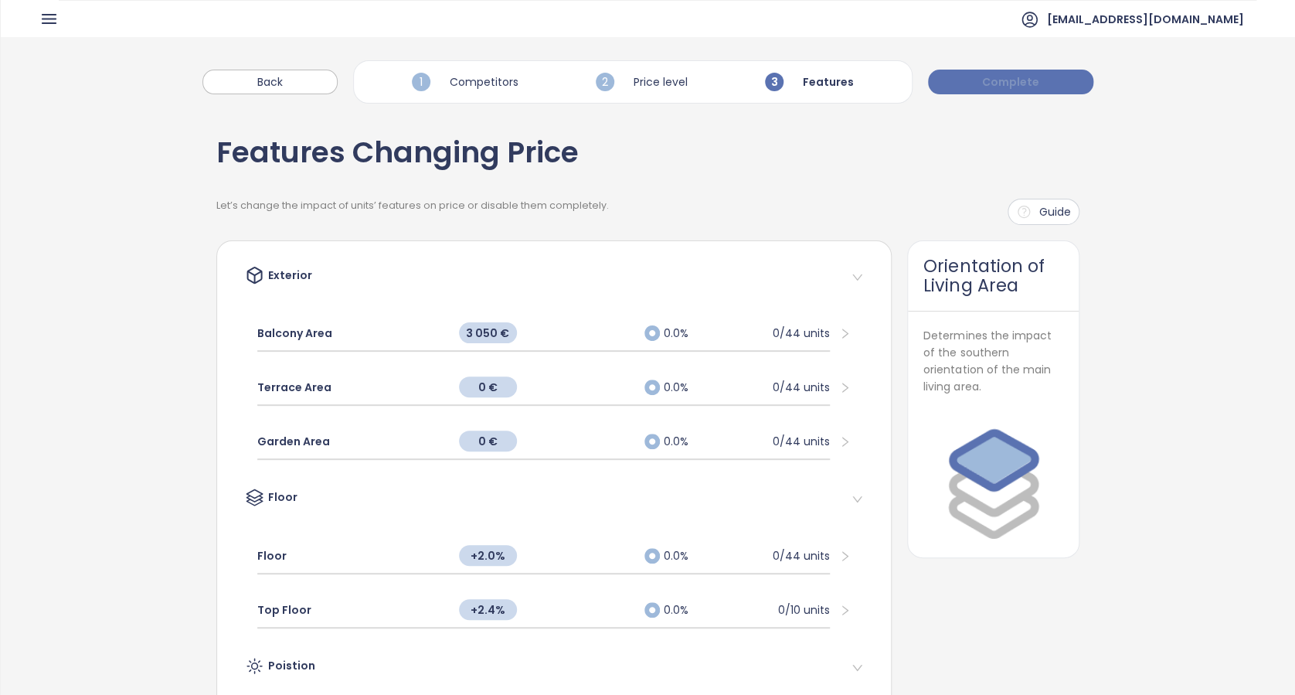
click at [1033, 80] on span "Complete" at bounding box center [1010, 81] width 57 height 17
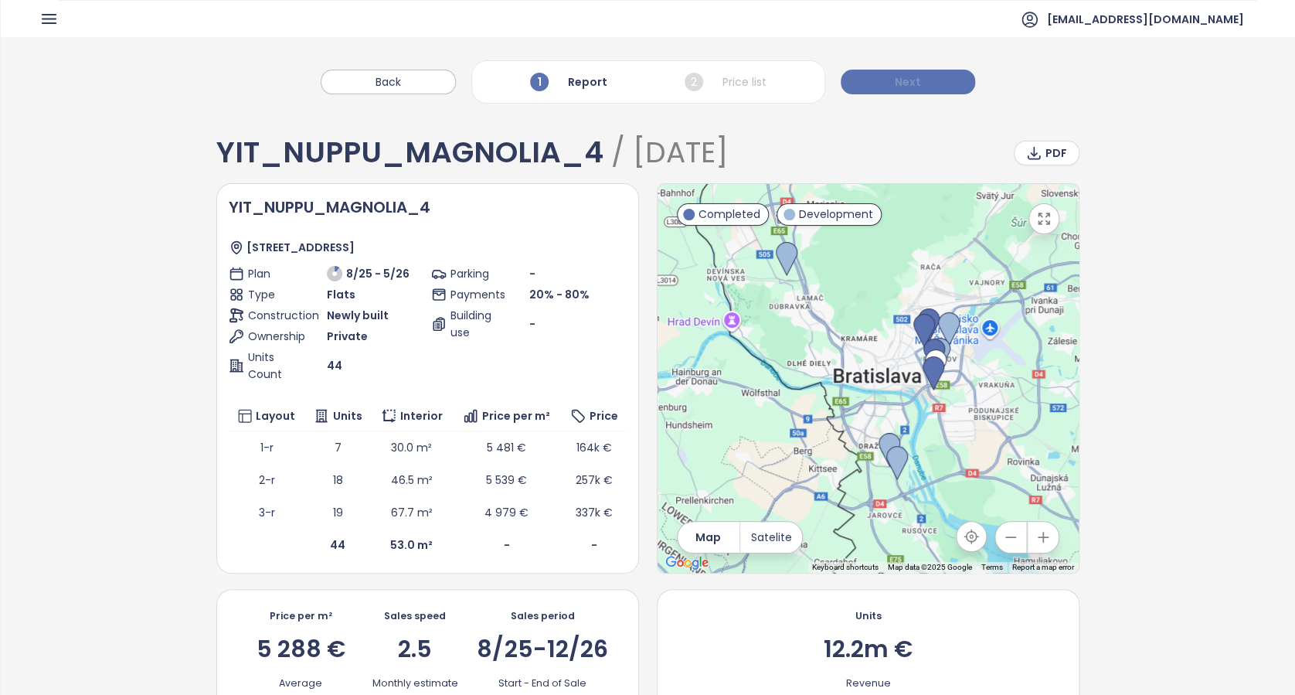
click at [902, 83] on span "Next" at bounding box center [908, 81] width 26 height 17
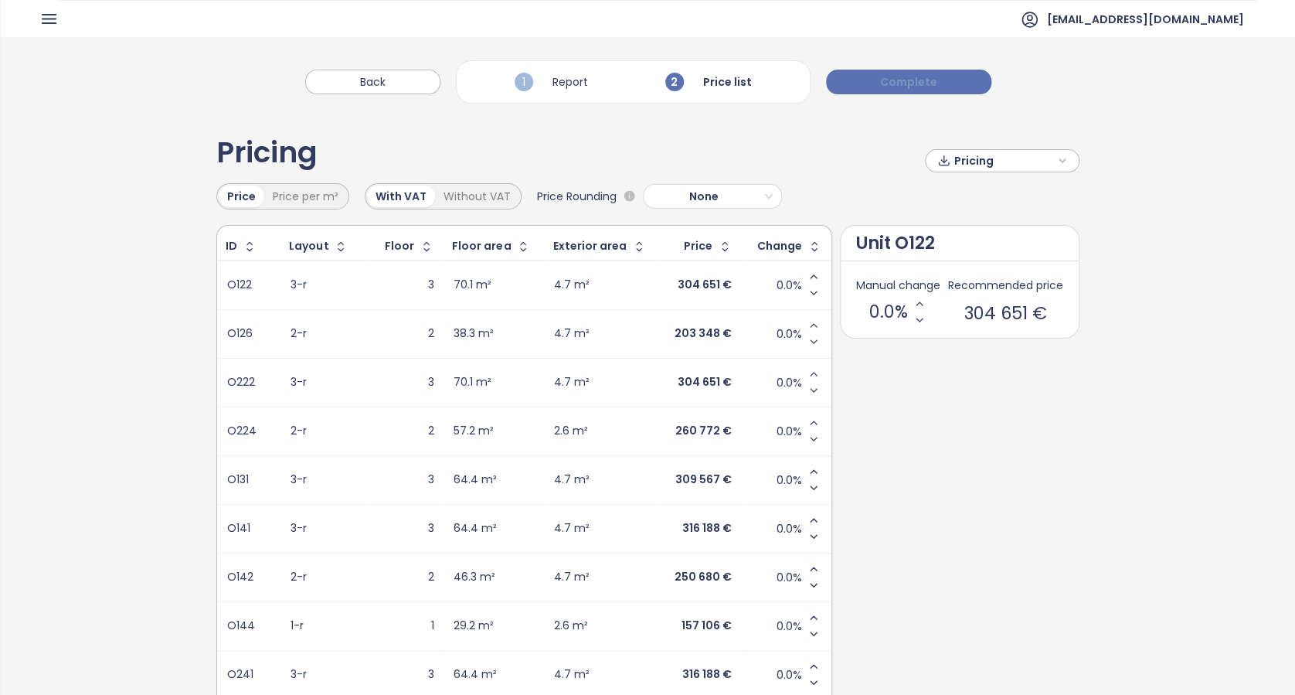
click at [908, 83] on span "Complete" at bounding box center [908, 81] width 57 height 17
